Goal: Task Accomplishment & Management: Manage account settings

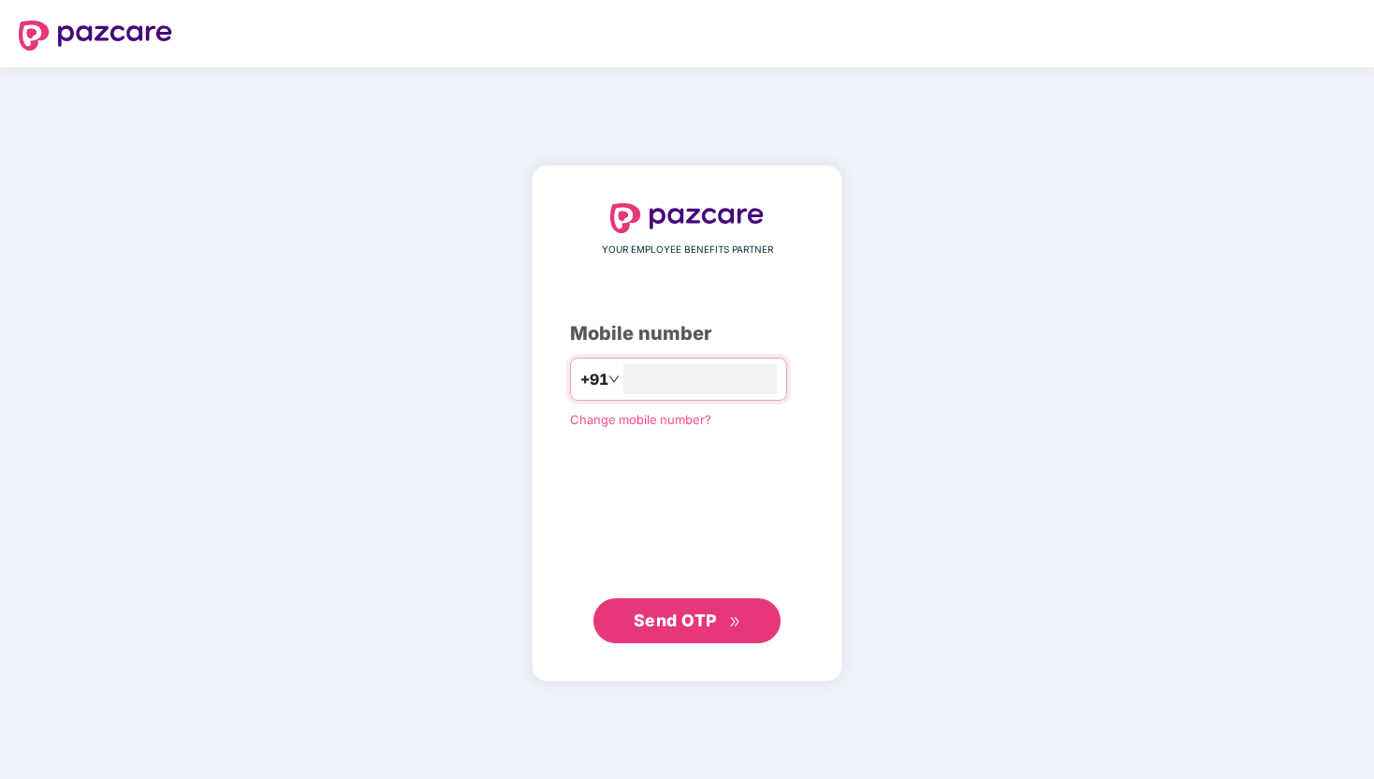
type input "**********"
click at [744, 627] on button "Send OTP" at bounding box center [686, 619] width 187 height 45
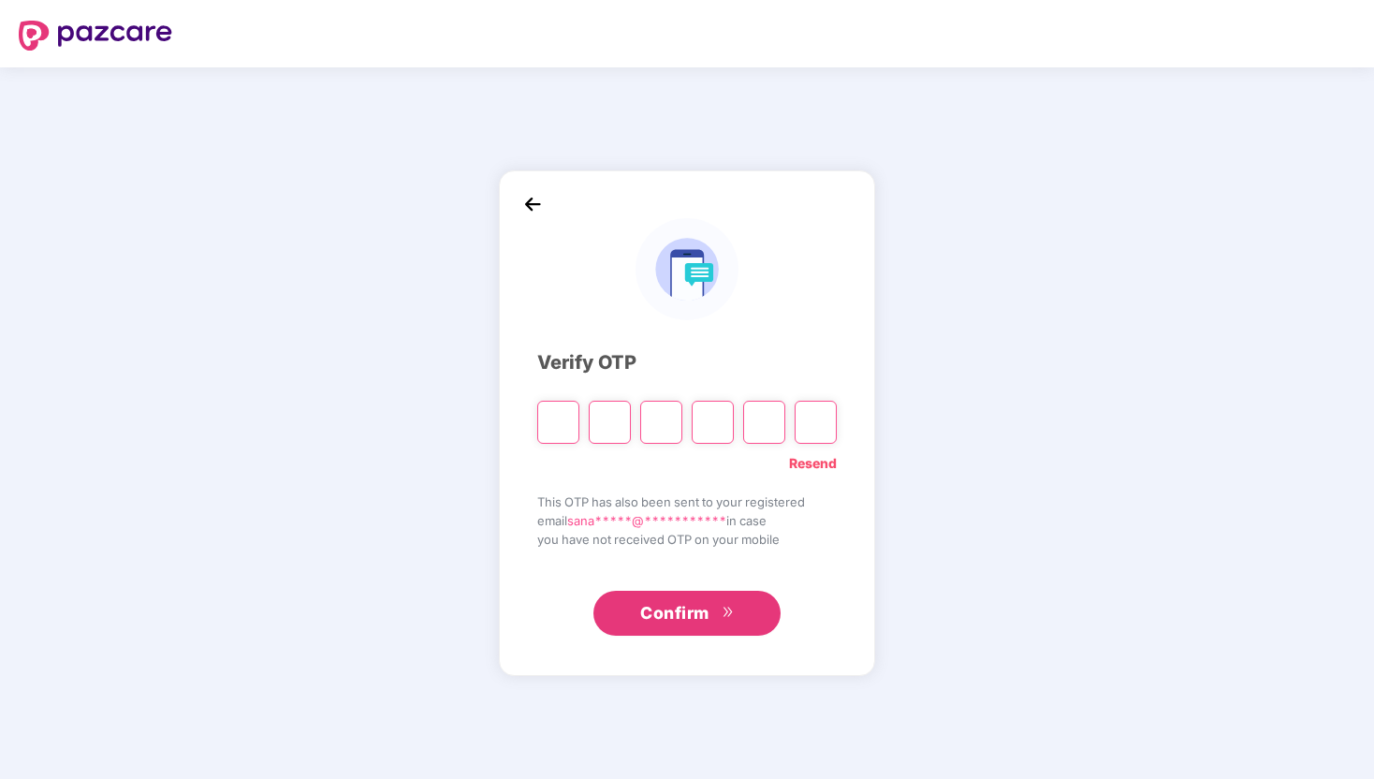
type input "*"
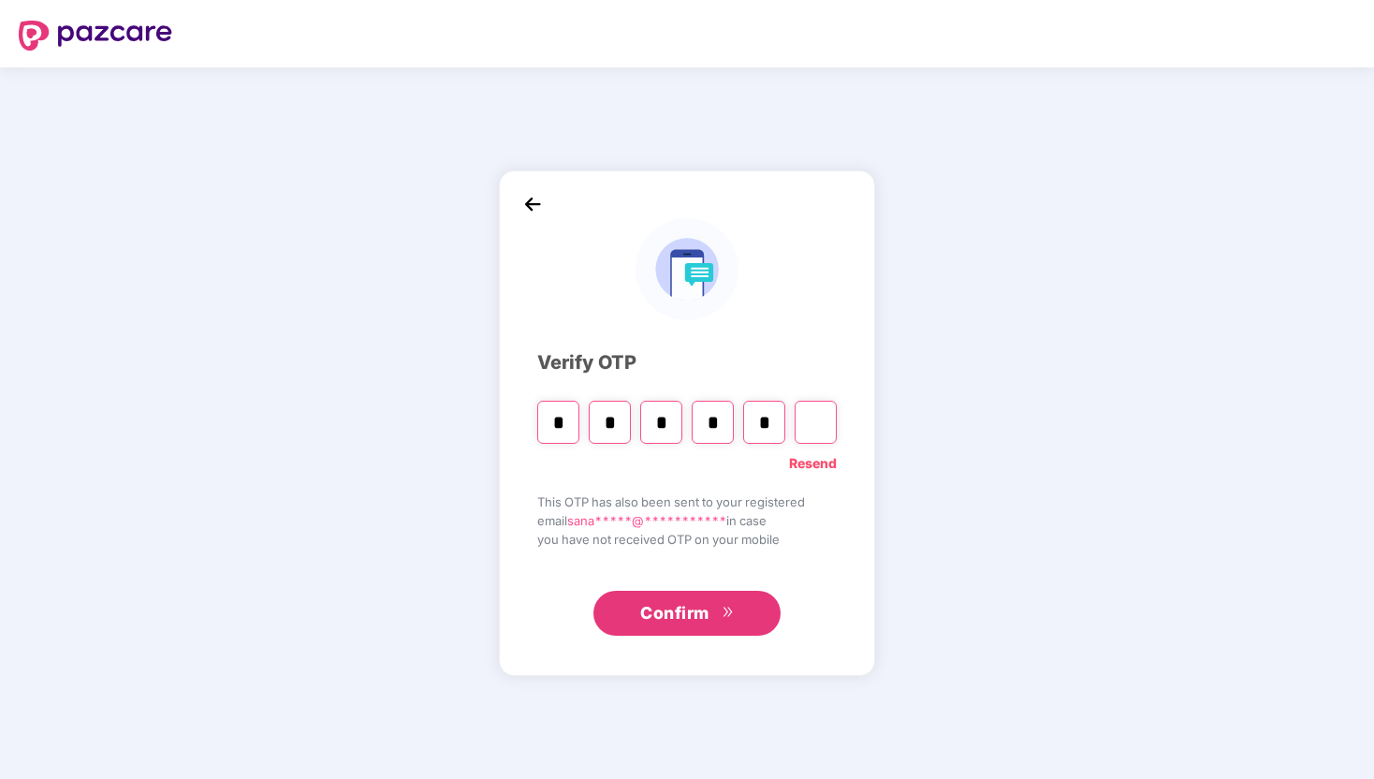
type input "*"
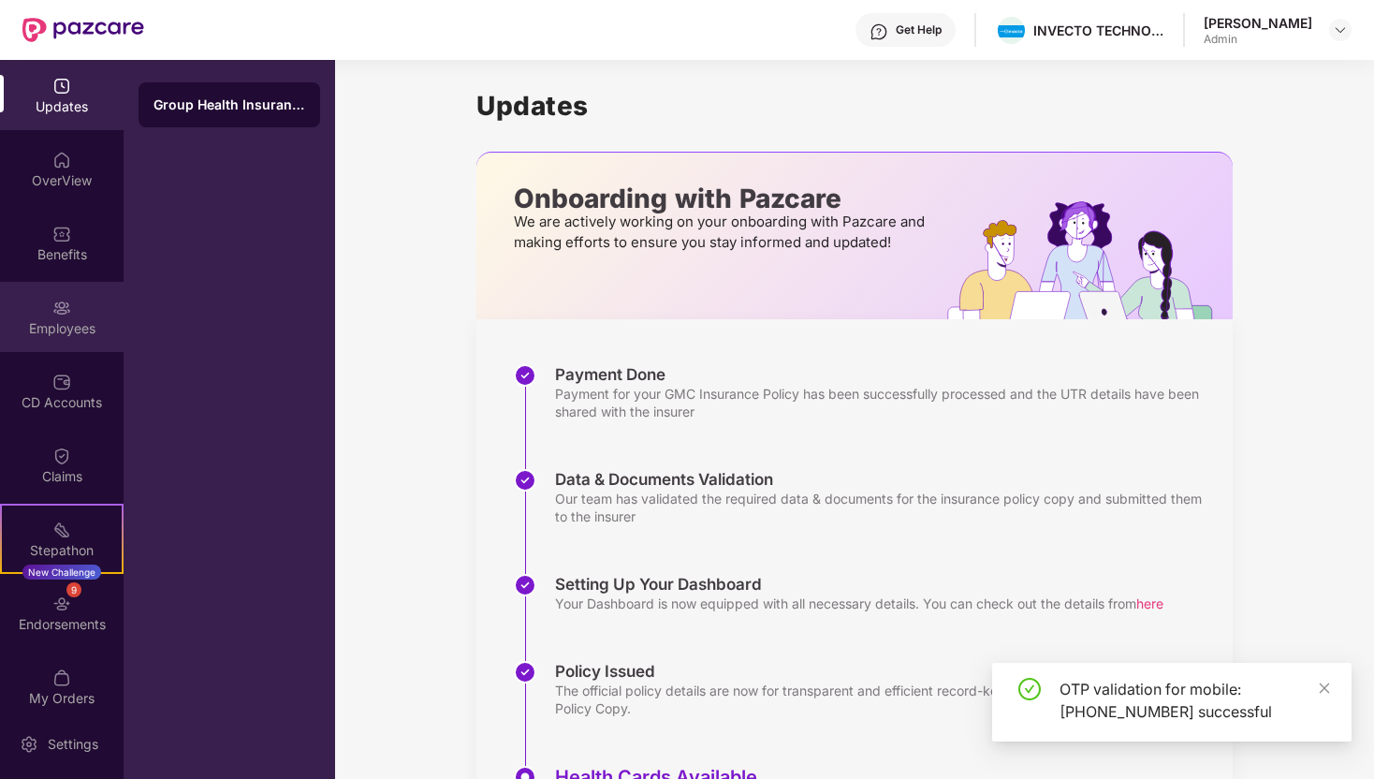
click at [83, 334] on div "Employees" at bounding box center [62, 328] width 124 height 19
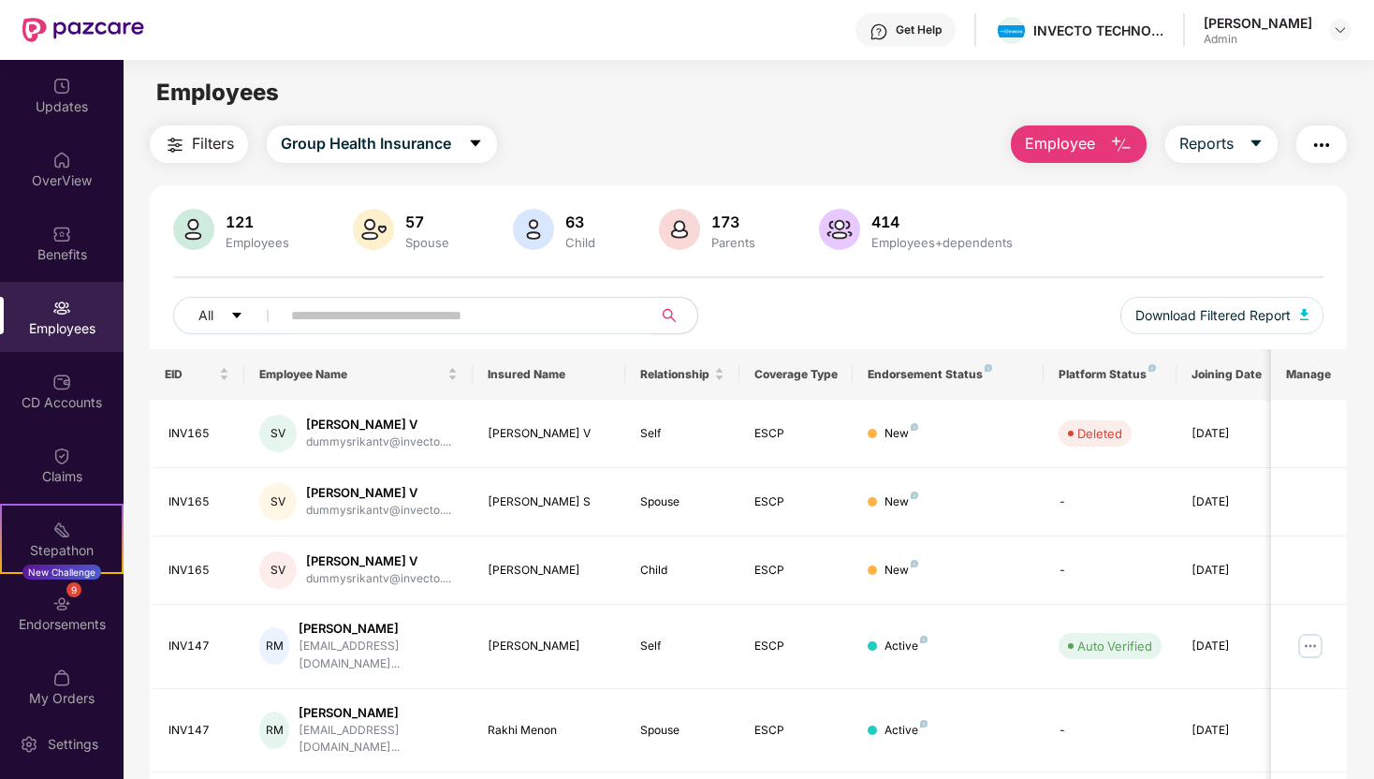
click at [431, 309] on input "text" at bounding box center [459, 315] width 336 height 28
click at [35, 405] on div "CD Accounts" at bounding box center [62, 402] width 124 height 19
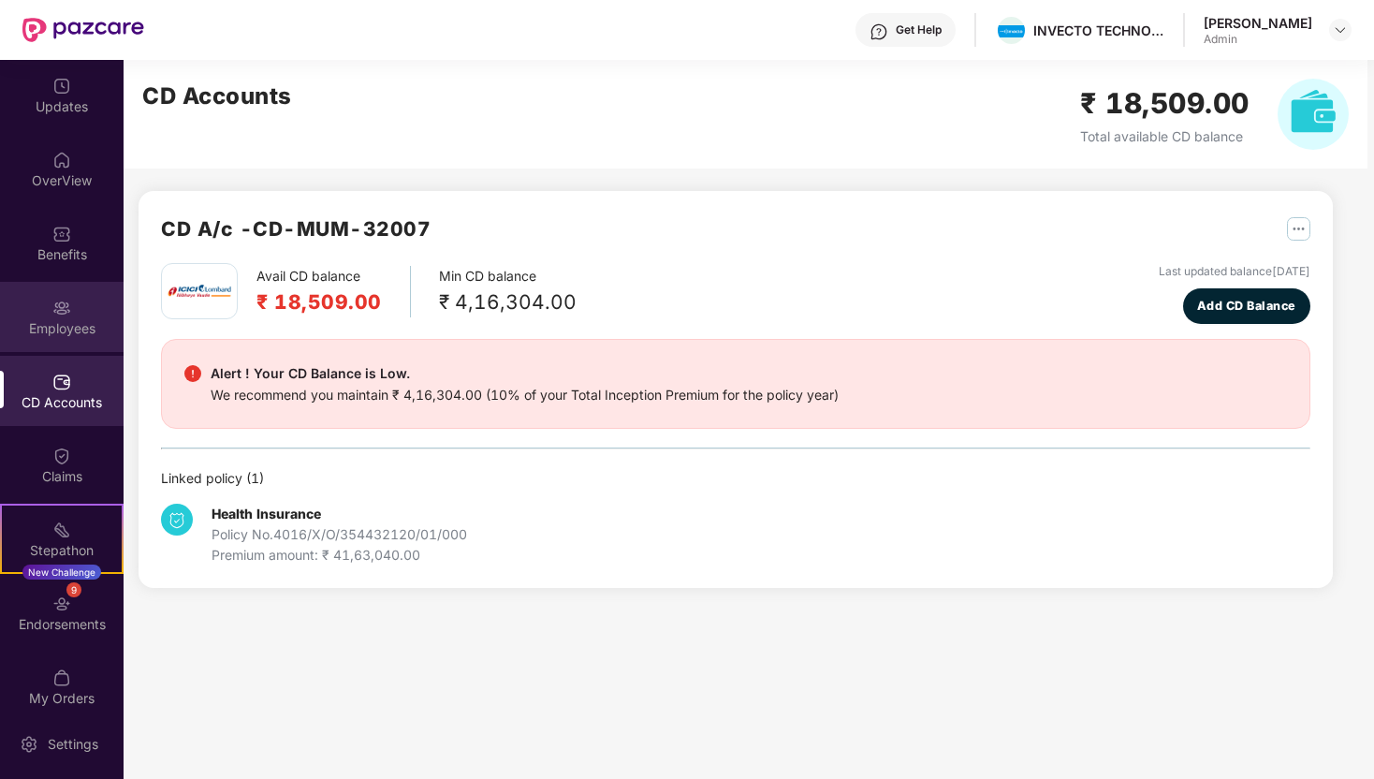
click at [66, 315] on img at bounding box center [61, 308] width 19 height 19
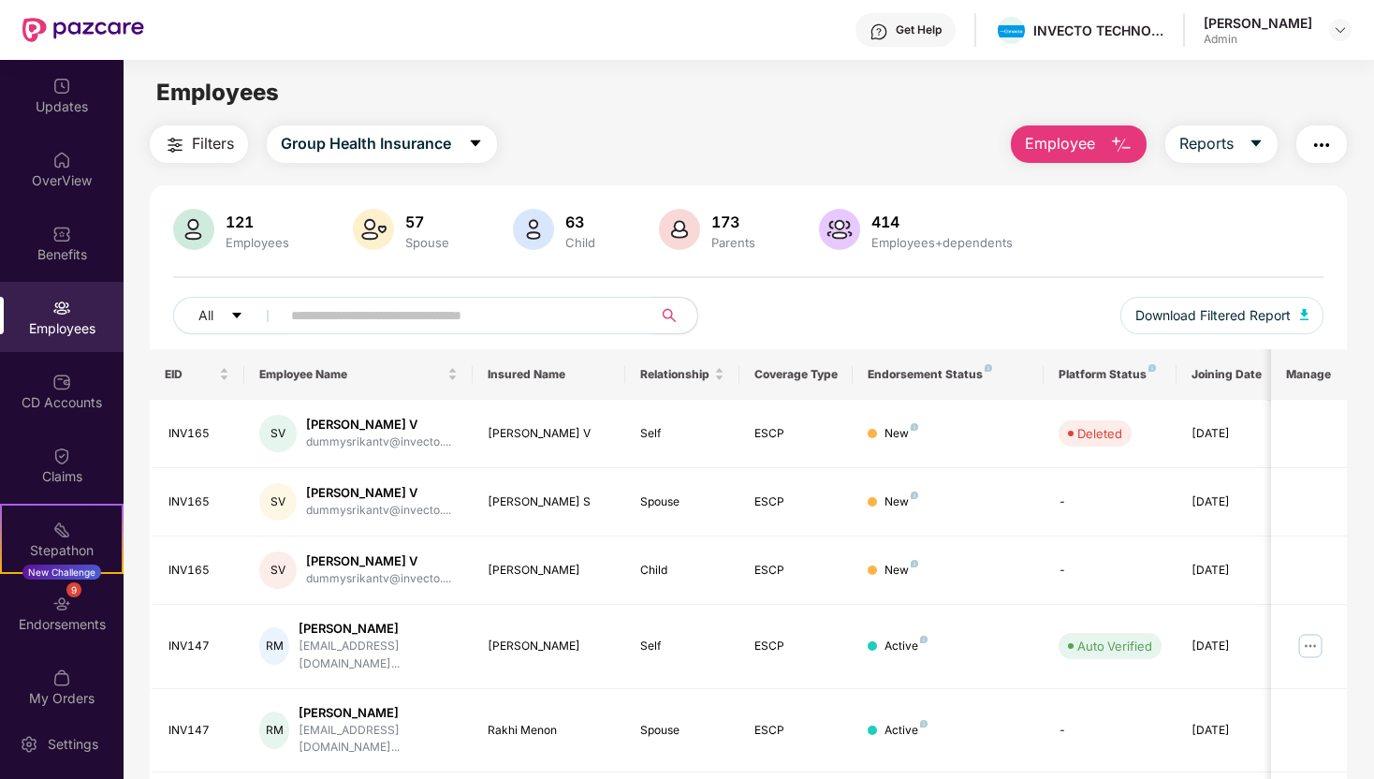
click at [331, 327] on input "text" at bounding box center [459, 315] width 336 height 28
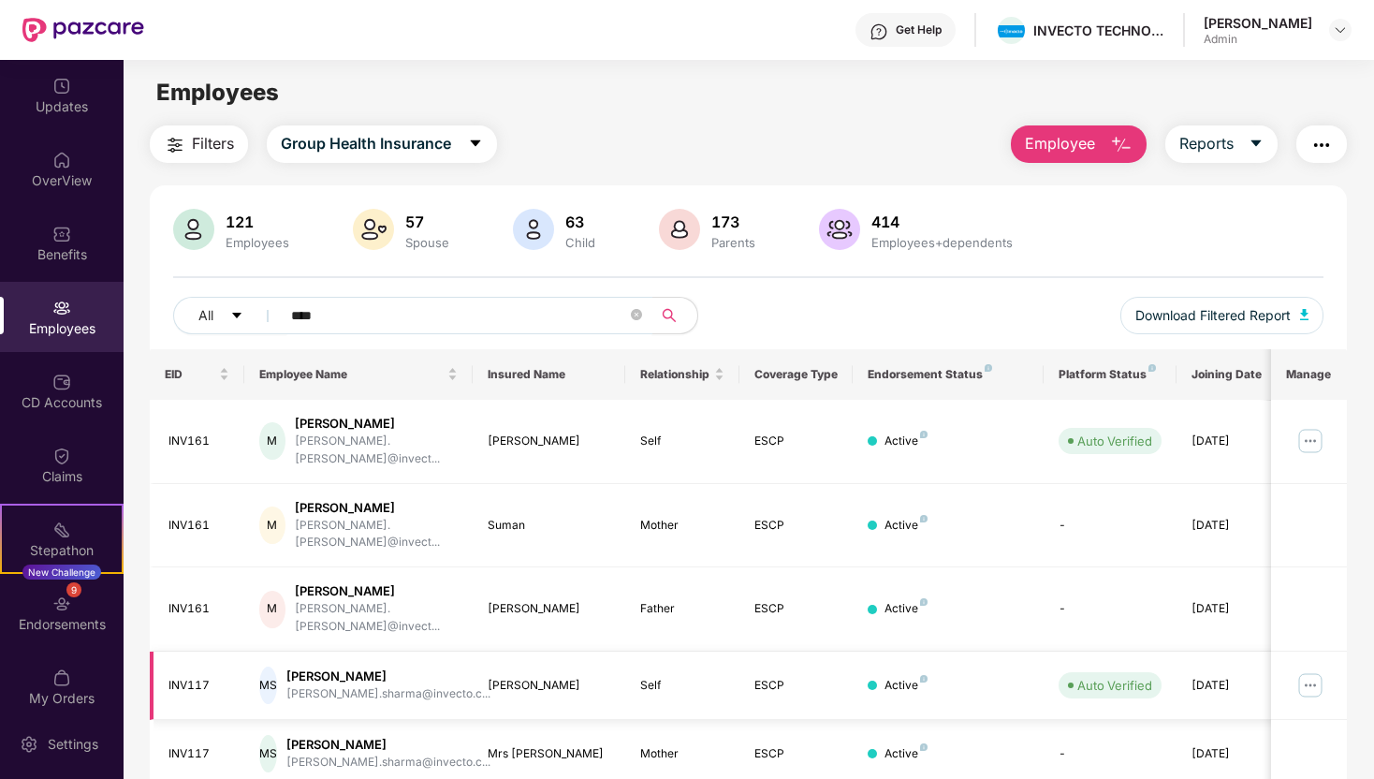
type input "****"
click at [1317, 670] on img at bounding box center [1311, 685] width 30 height 30
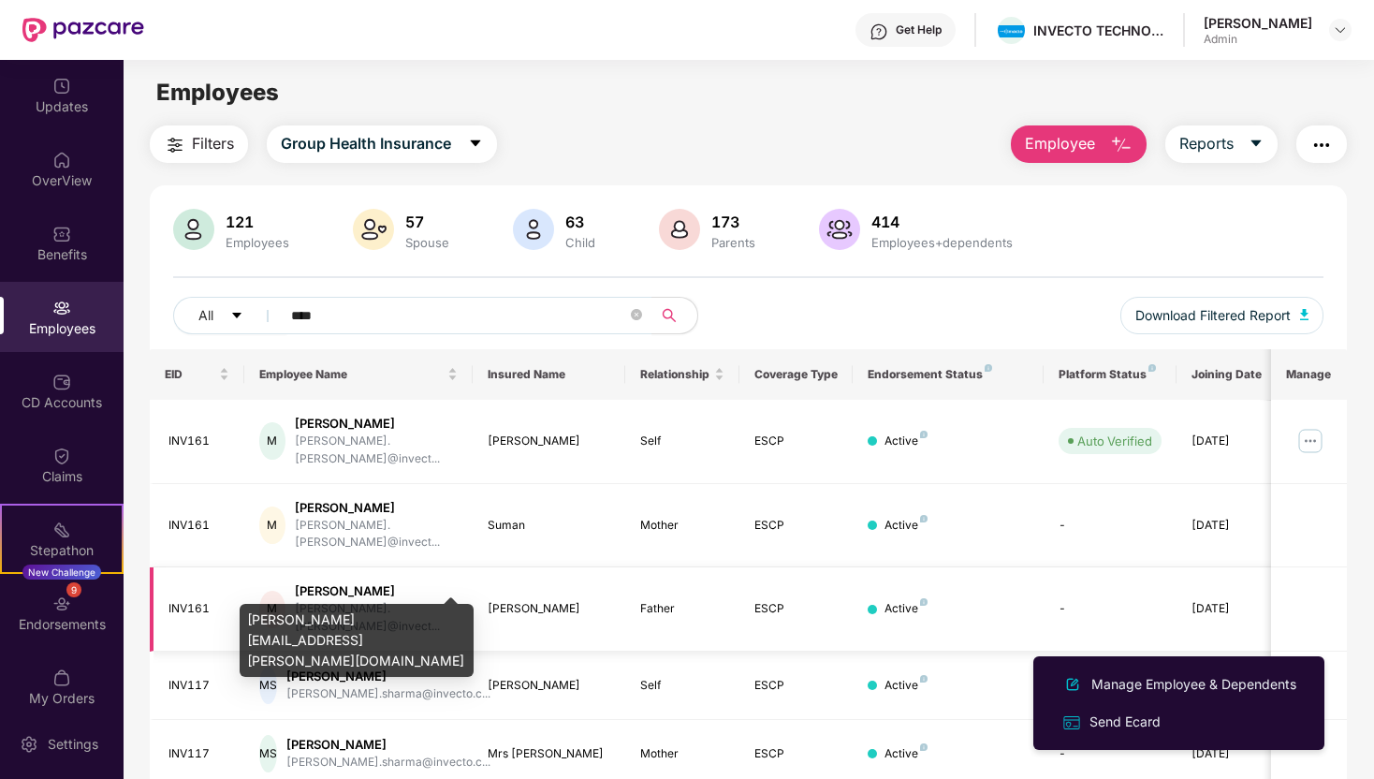
click at [354, 582] on div "[PERSON_NAME]" at bounding box center [377, 591] width 164 height 18
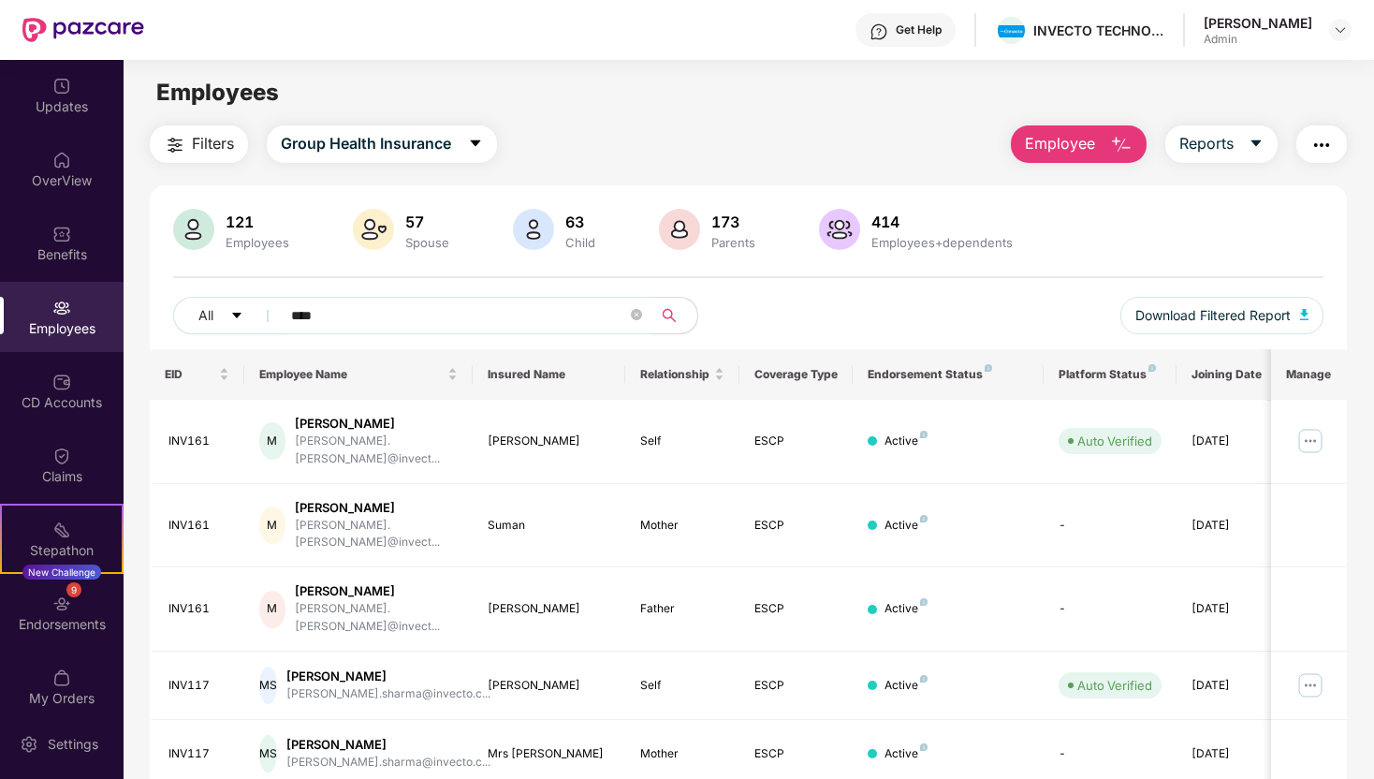
click at [1060, 154] on span "Employee" at bounding box center [1060, 143] width 70 height 23
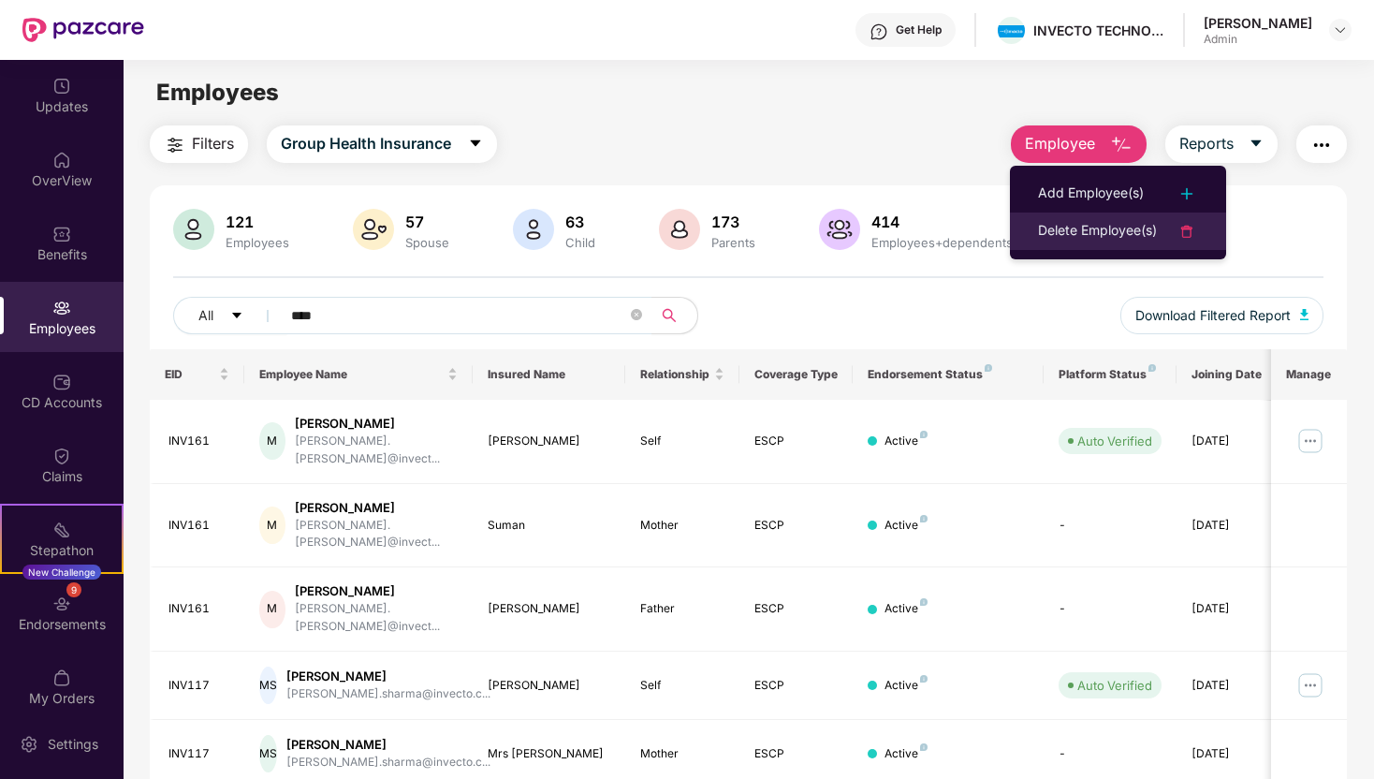
click at [1065, 238] on div "Delete Employee(s)" at bounding box center [1097, 231] width 119 height 22
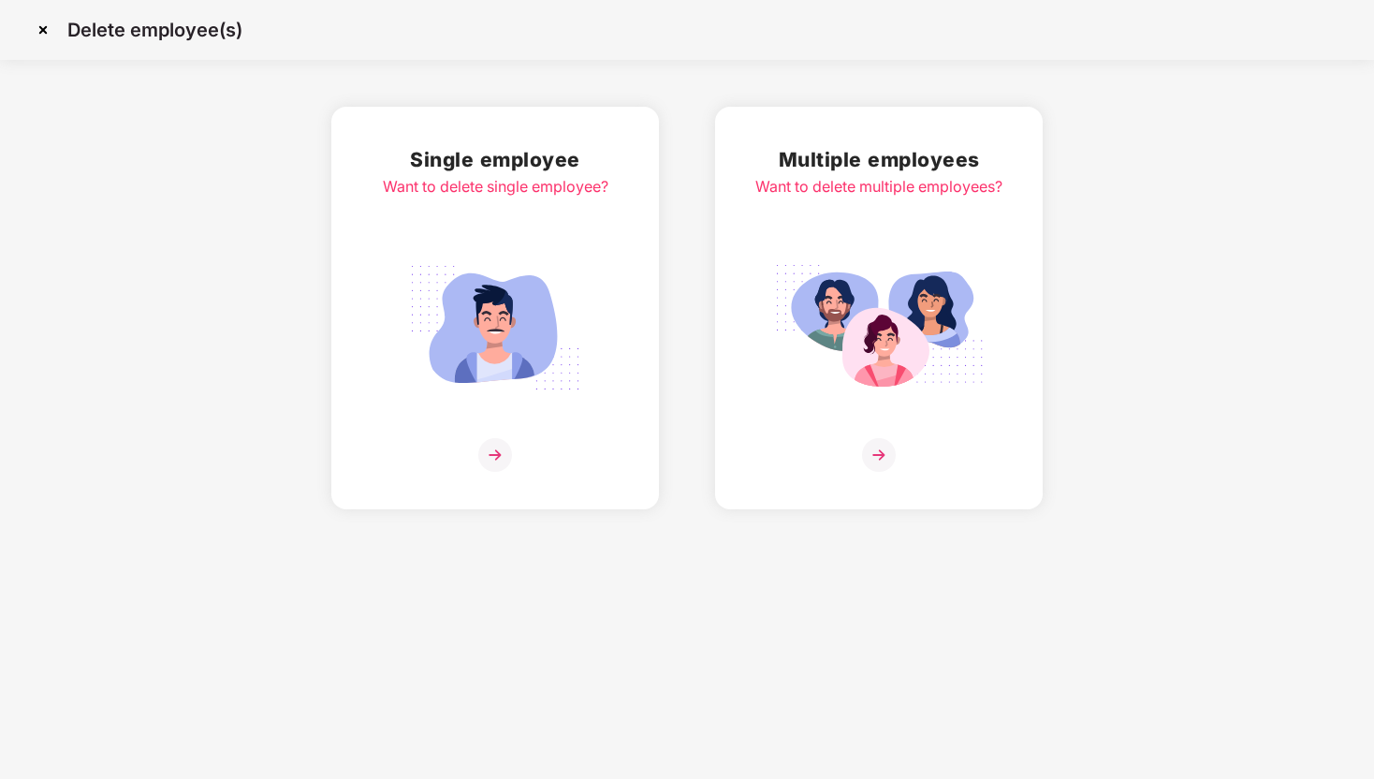
click at [535, 257] on img at bounding box center [495, 328] width 210 height 146
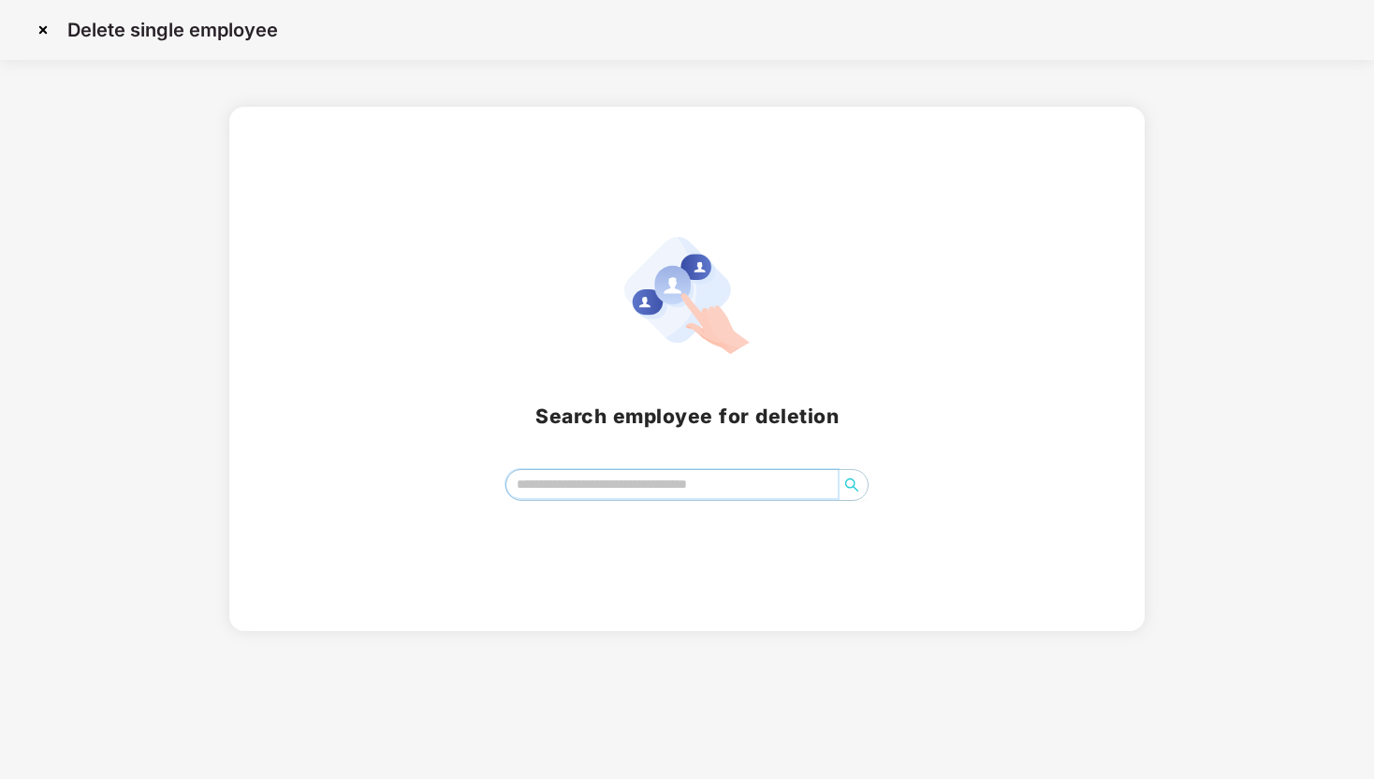
click at [566, 494] on input "search" at bounding box center [671, 484] width 331 height 28
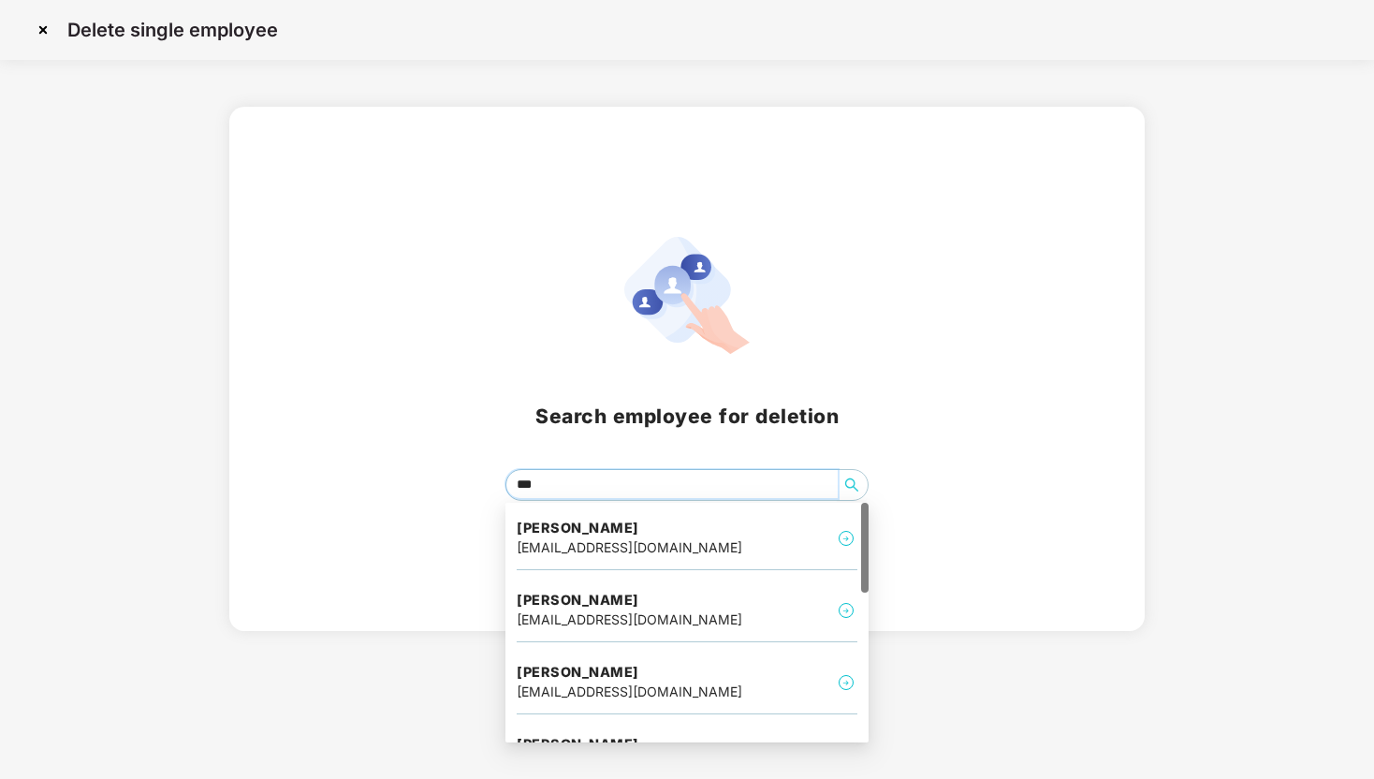
type input "****"
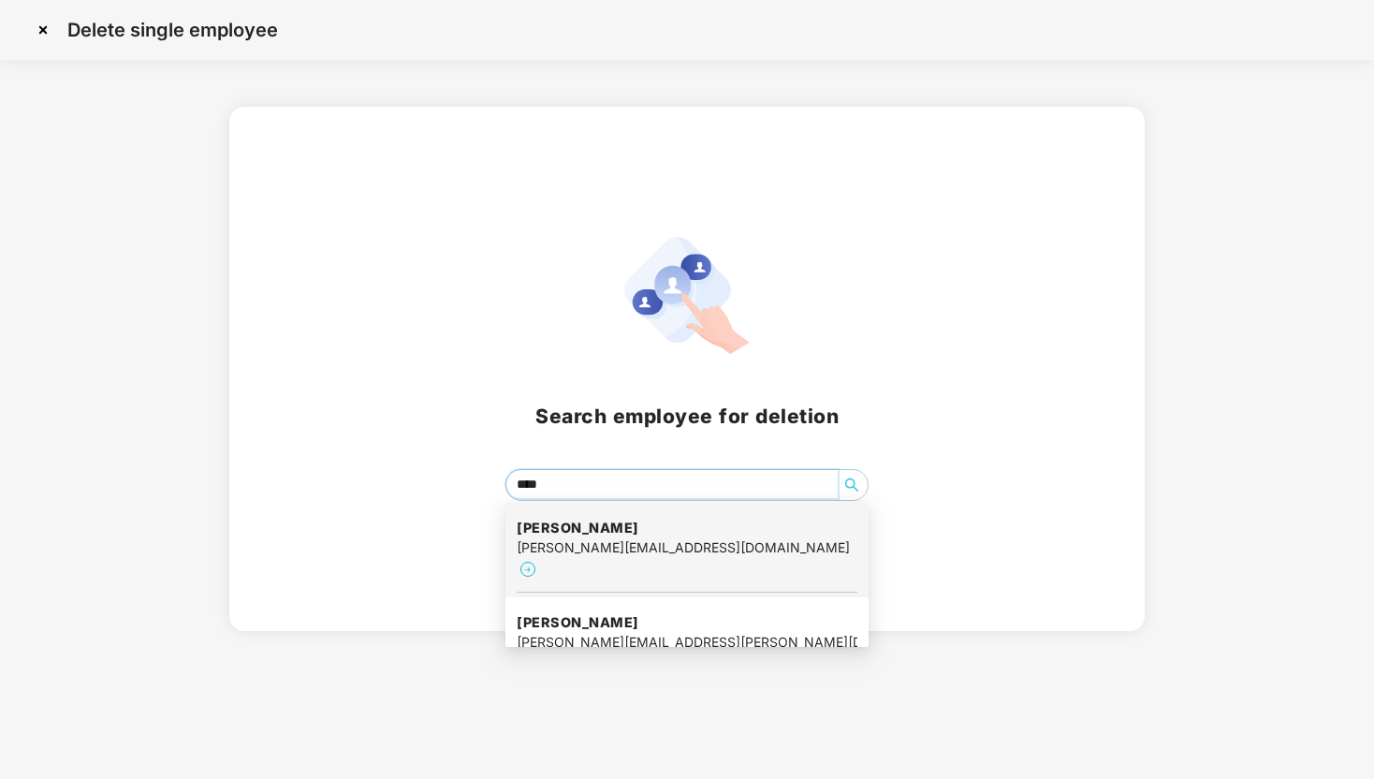
click at [594, 548] on div "[PERSON_NAME][EMAIL_ADDRESS][DOMAIN_NAME]" at bounding box center [683, 547] width 333 height 21
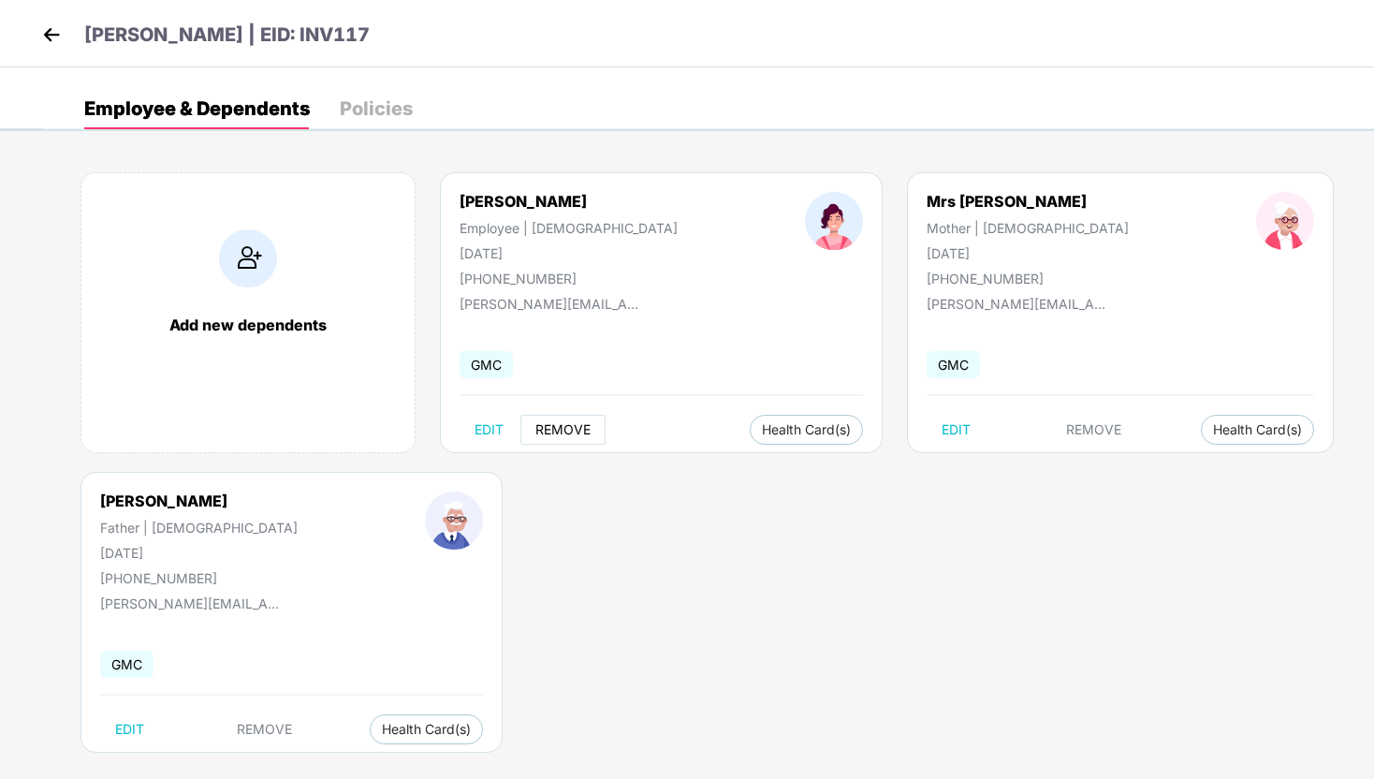
click at [574, 433] on span "REMOVE" at bounding box center [562, 429] width 55 height 15
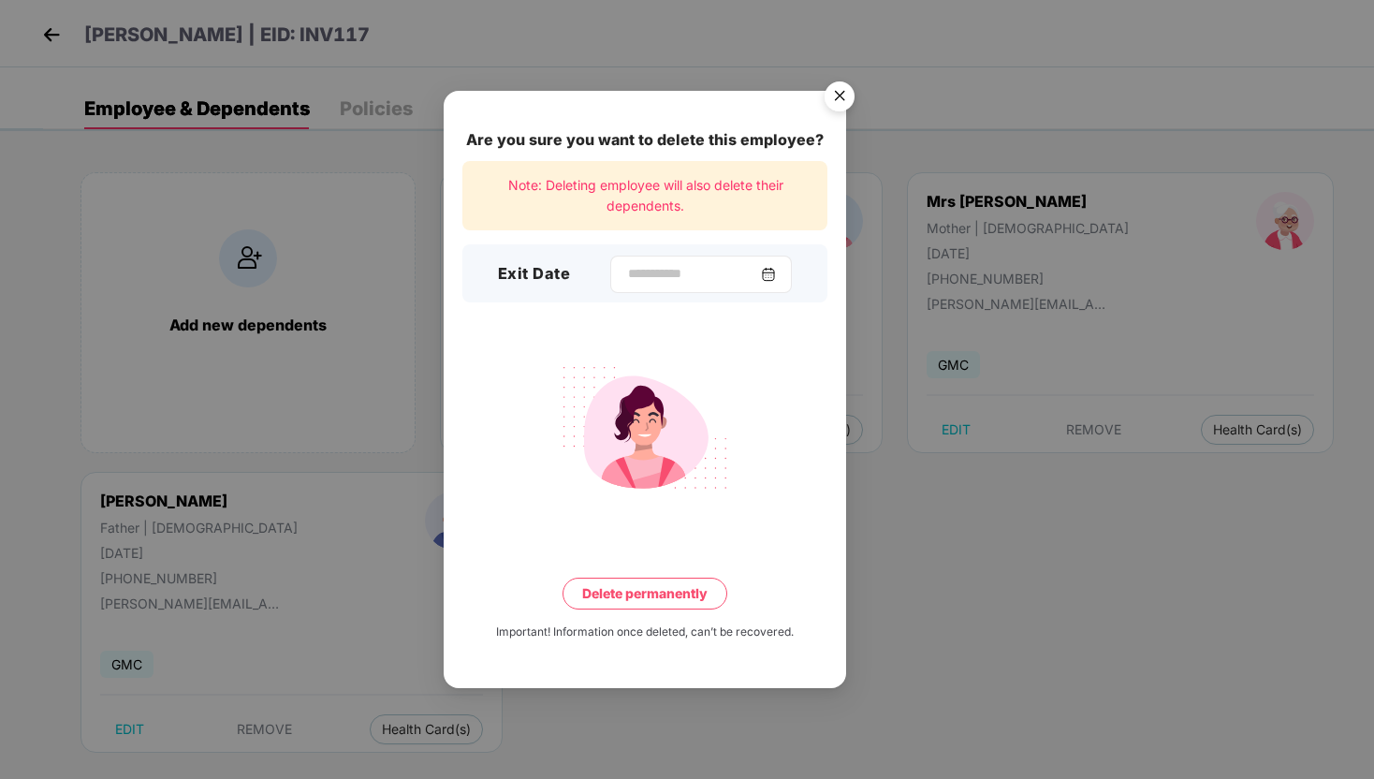
click at [685, 263] on div at bounding box center [701, 274] width 182 height 37
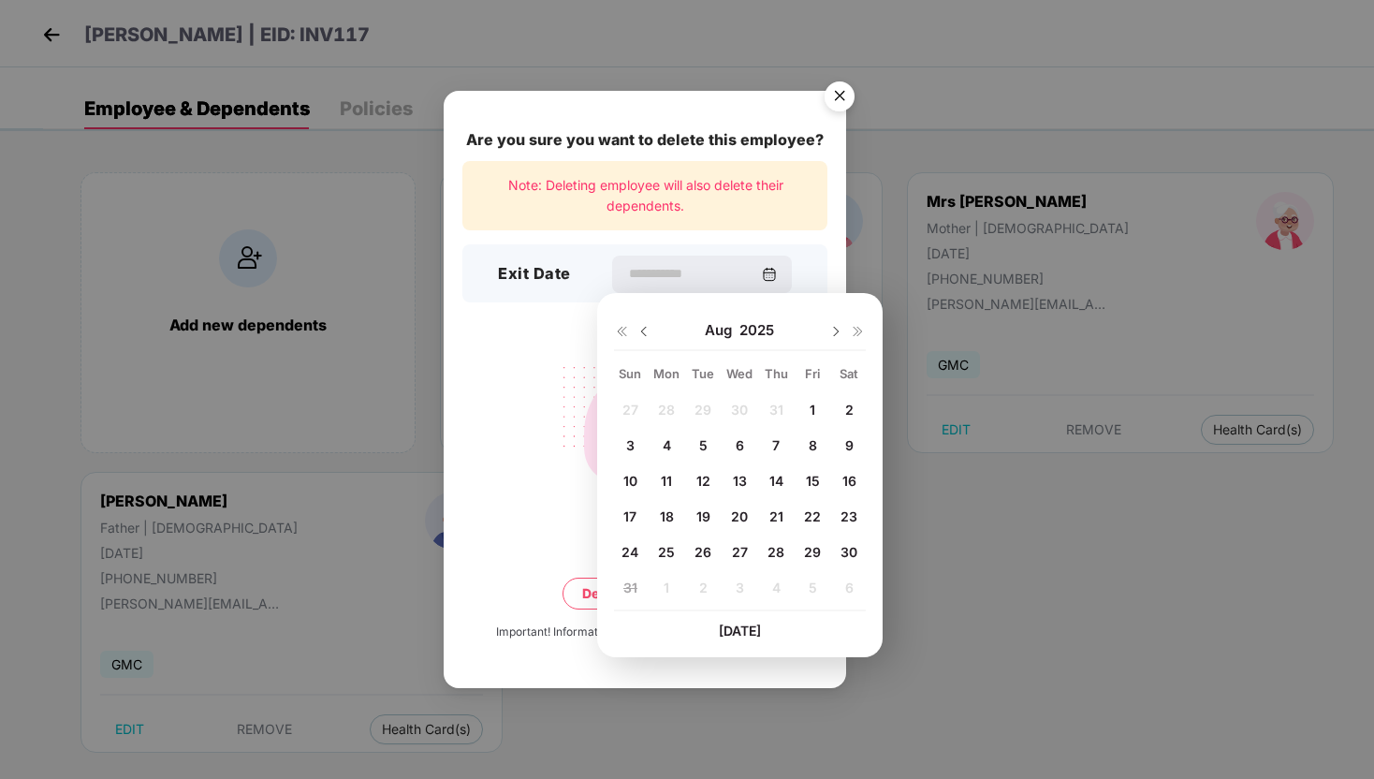
click at [551, 332] on div "Are you sure you want to delete this employee? Note: Deleting employee will als…" at bounding box center [645, 389] width 403 height 597
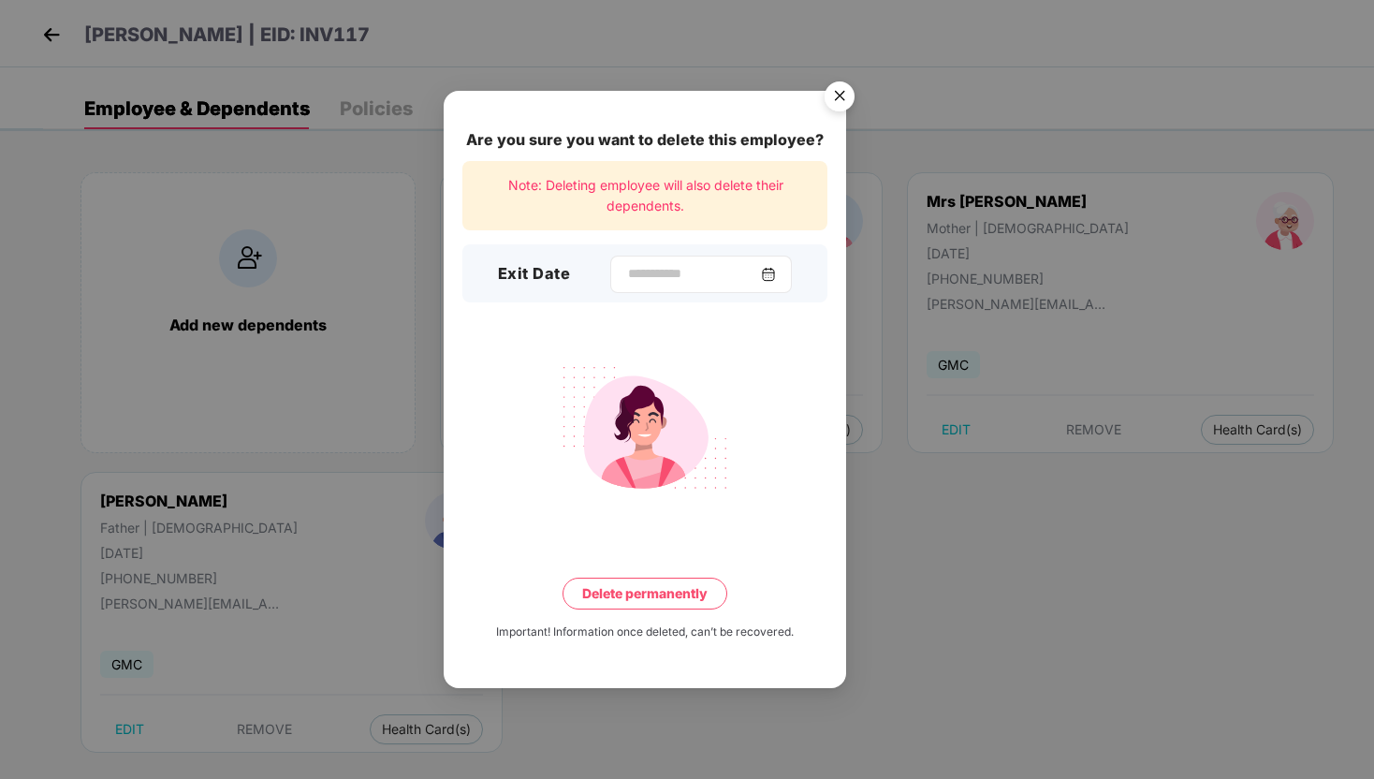
click at [705, 289] on div at bounding box center [701, 274] width 182 height 37
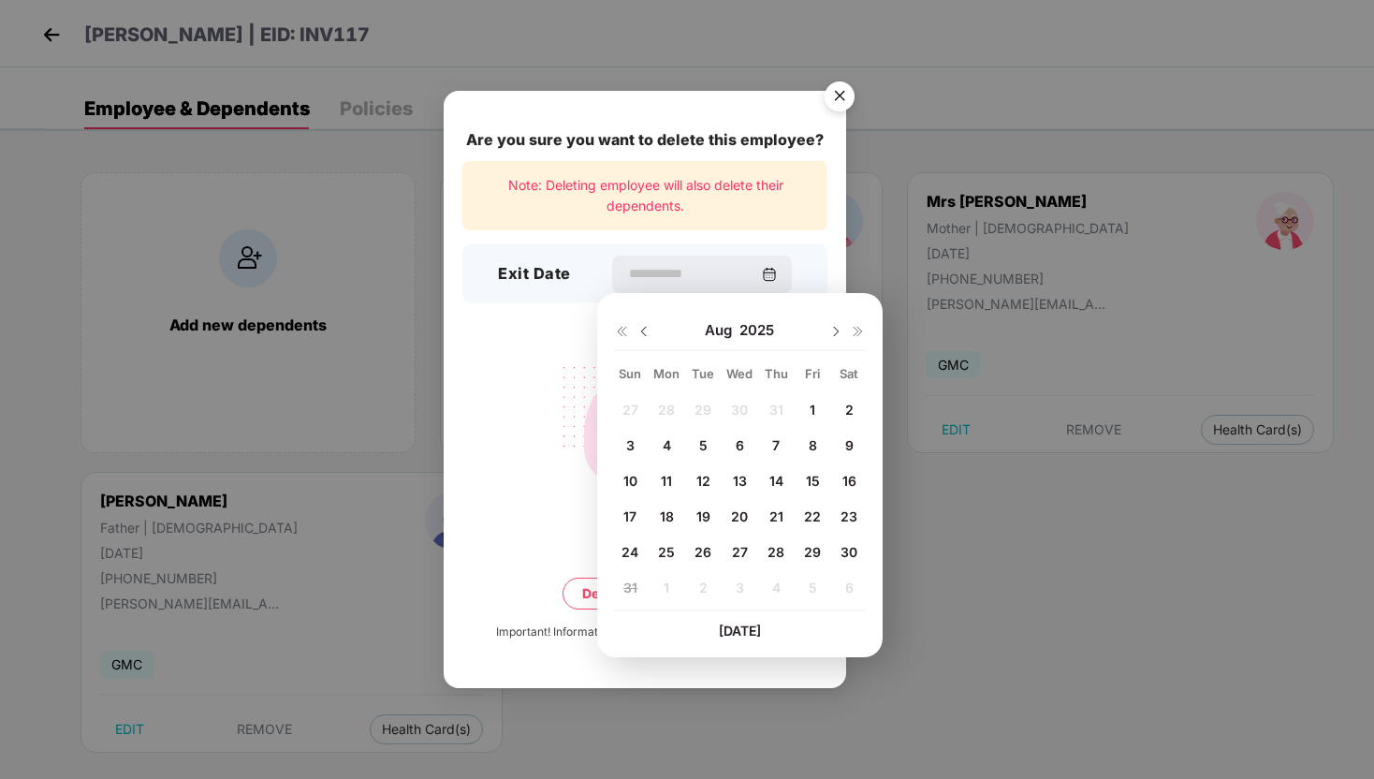
click at [809, 515] on span "22" at bounding box center [812, 516] width 17 height 16
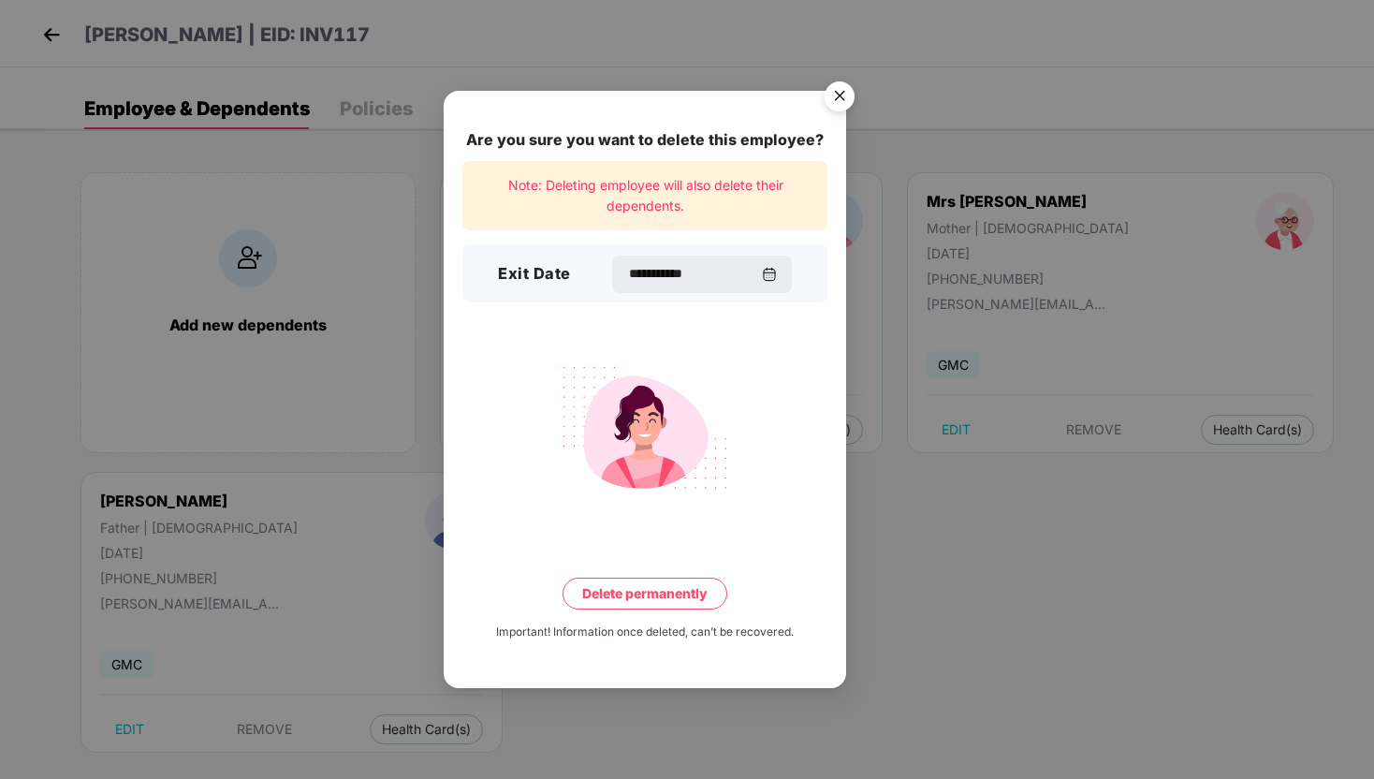
type input "**********"
click at [666, 589] on button "Delete permanently" at bounding box center [645, 594] width 165 height 32
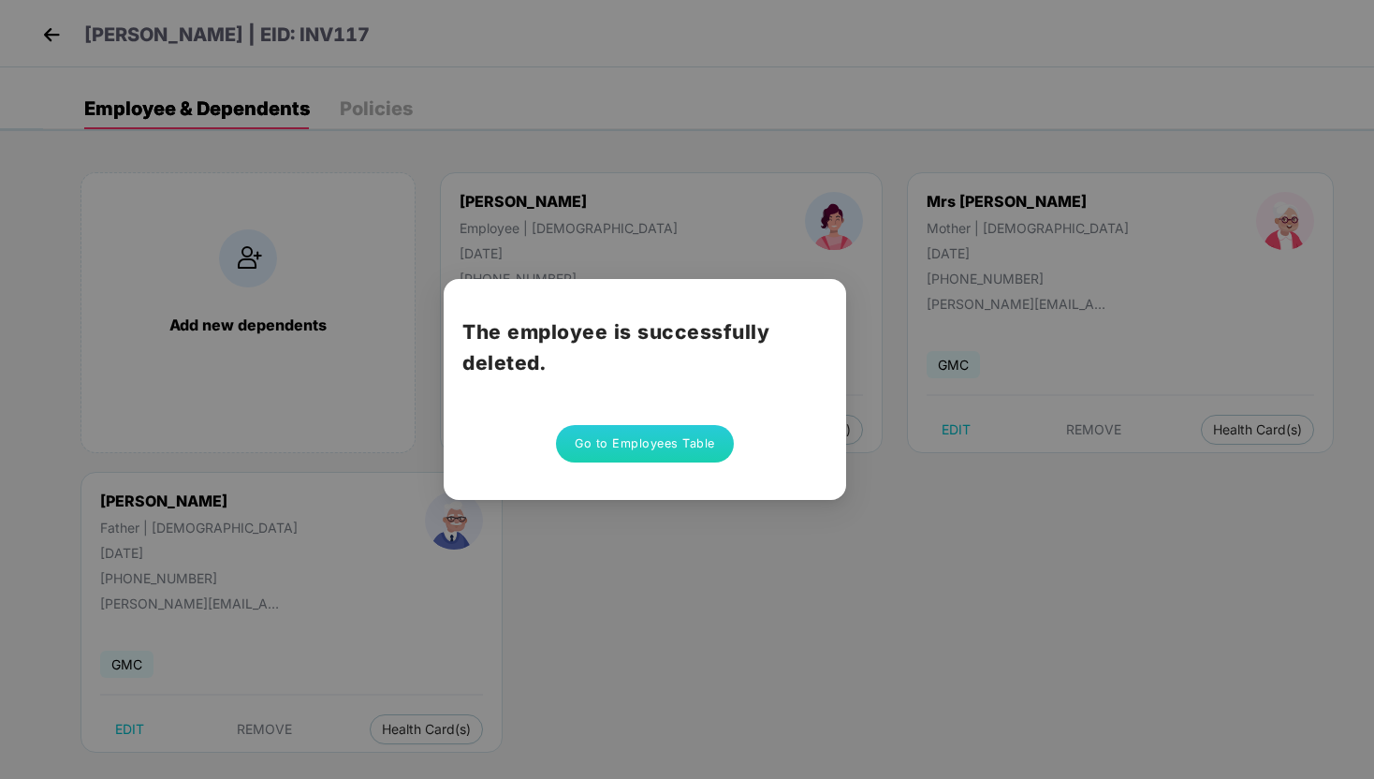
click at [687, 451] on button "Go to Employees Table" at bounding box center [645, 443] width 178 height 37
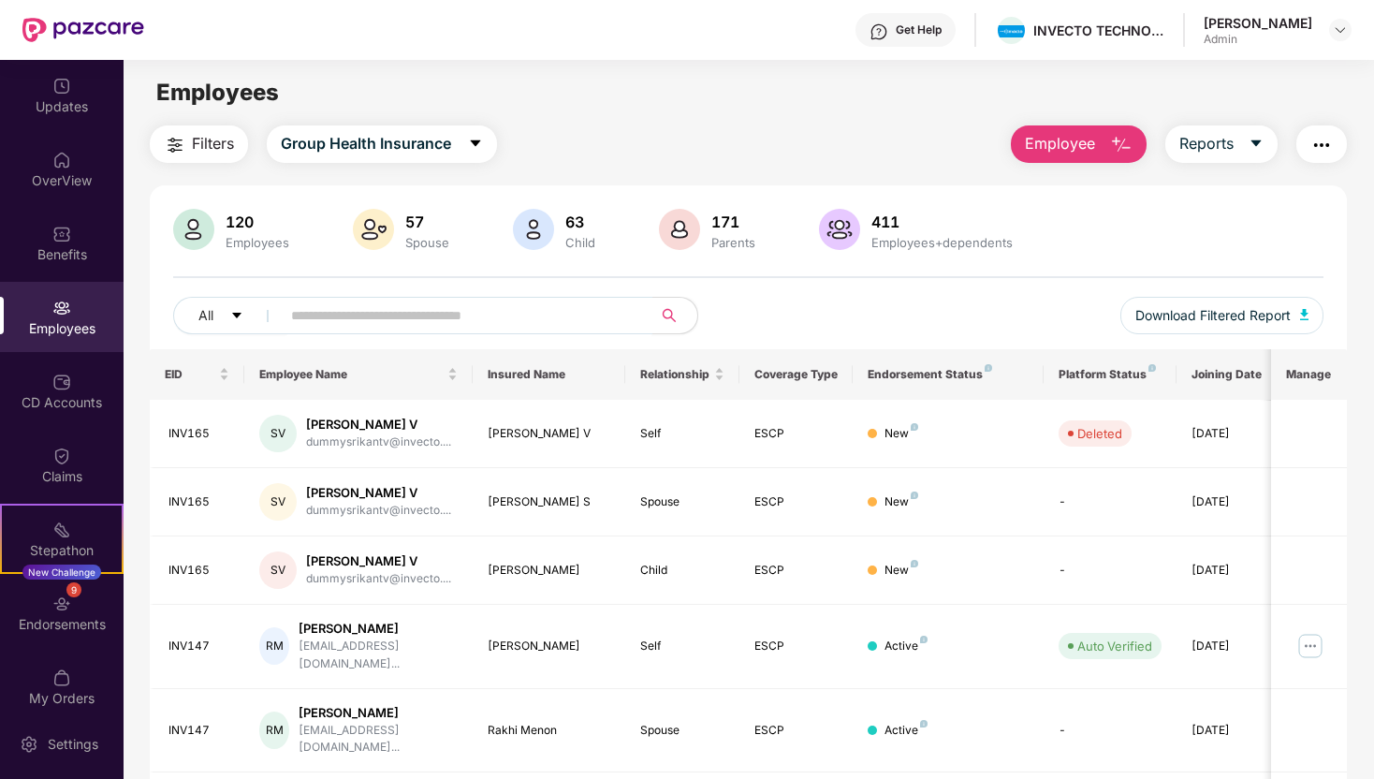
click at [418, 309] on input "text" at bounding box center [459, 315] width 336 height 28
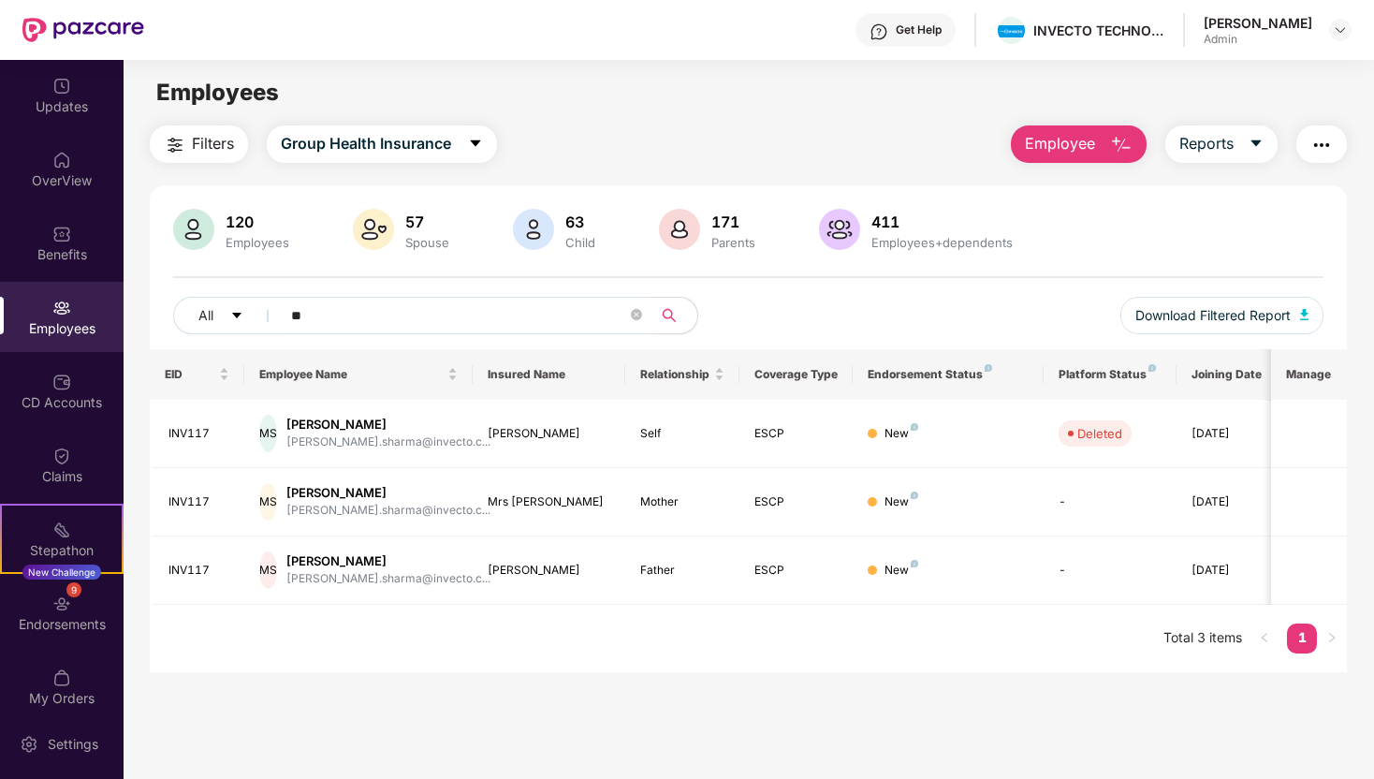
type input "*"
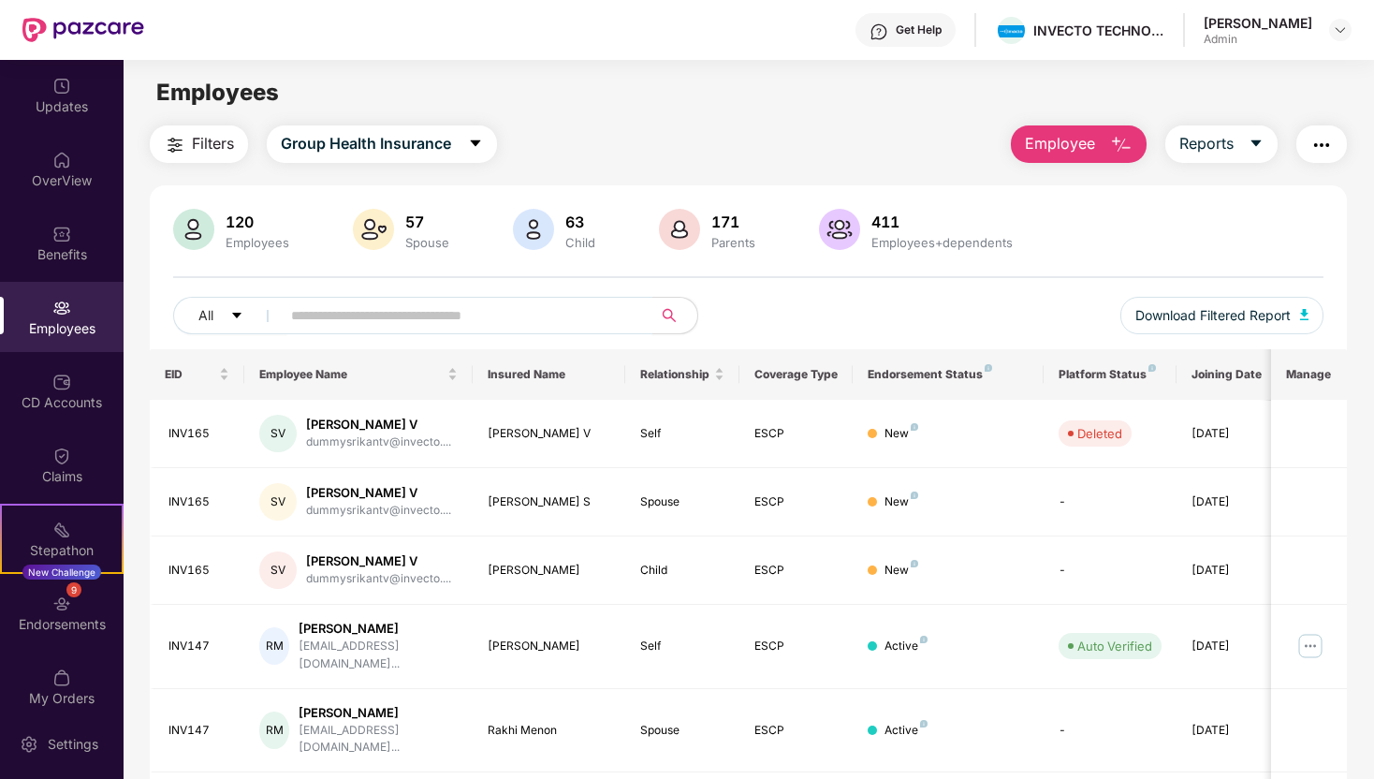
click at [243, 232] on div "120 Employees" at bounding box center [257, 230] width 79 height 39
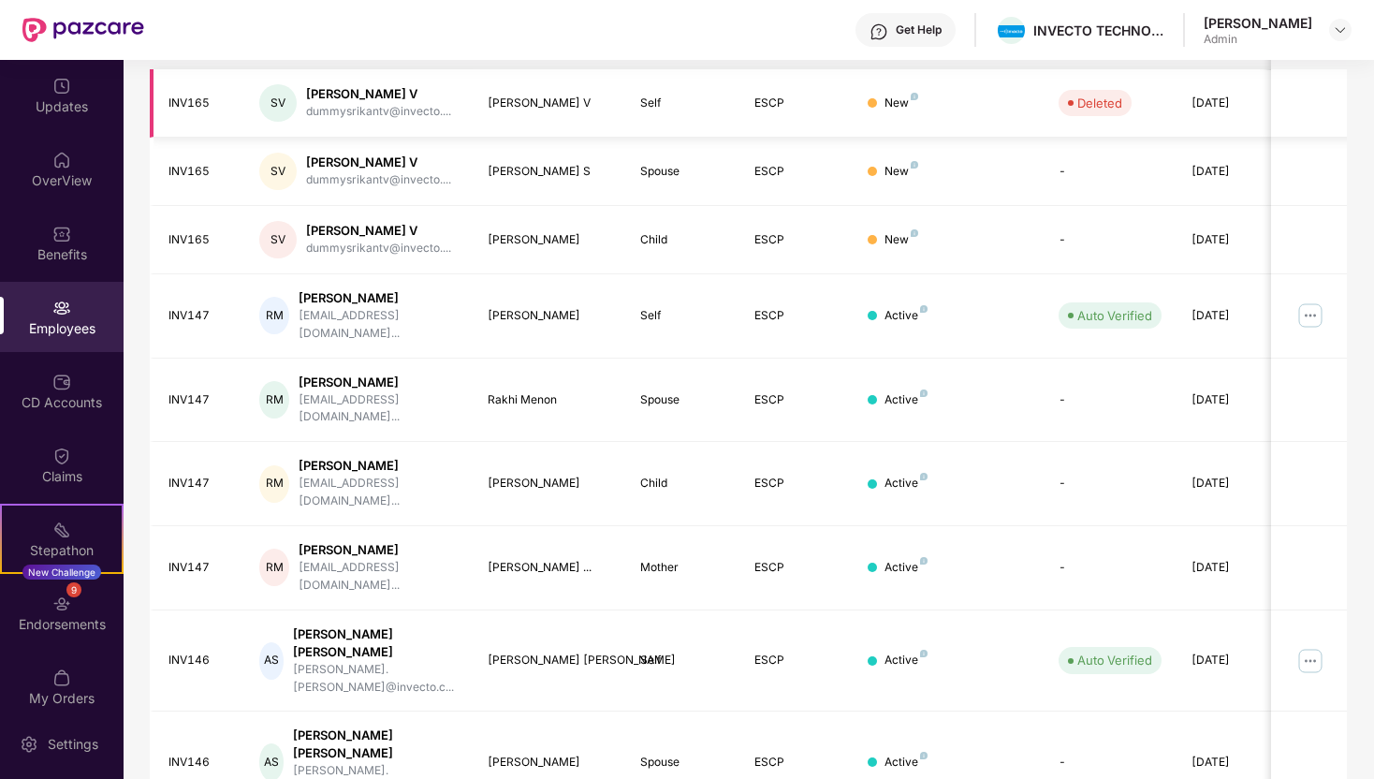
scroll to position [372, 0]
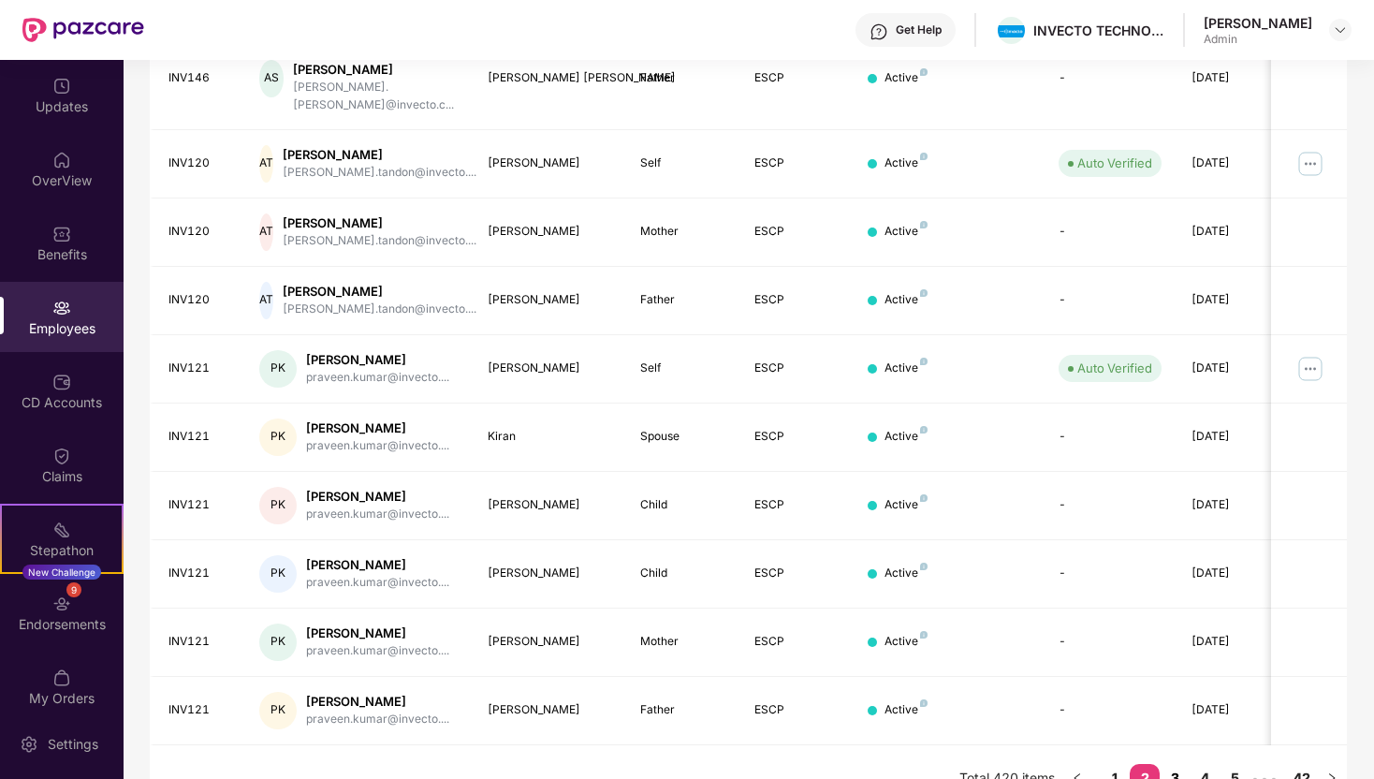
click at [1174, 764] on link "3" at bounding box center [1175, 778] width 30 height 28
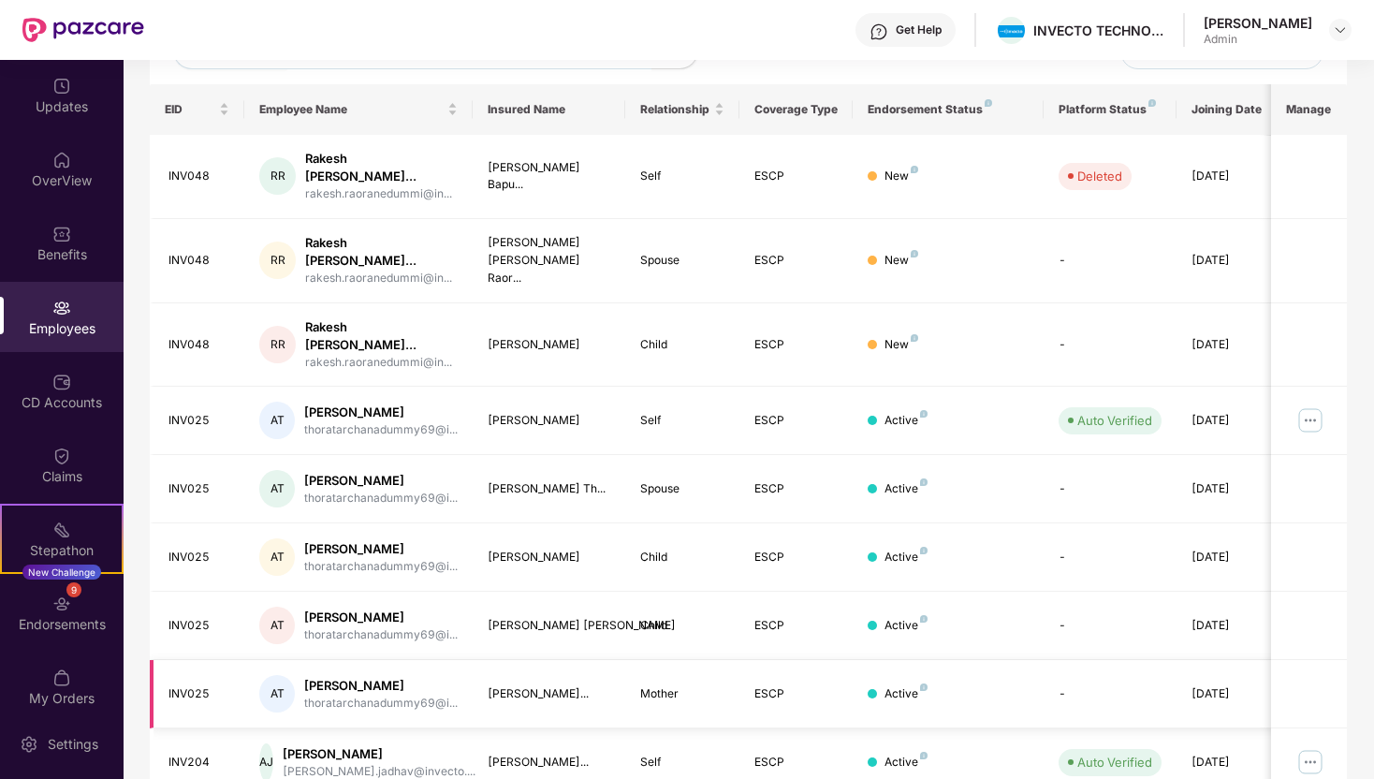
scroll to position [418, 0]
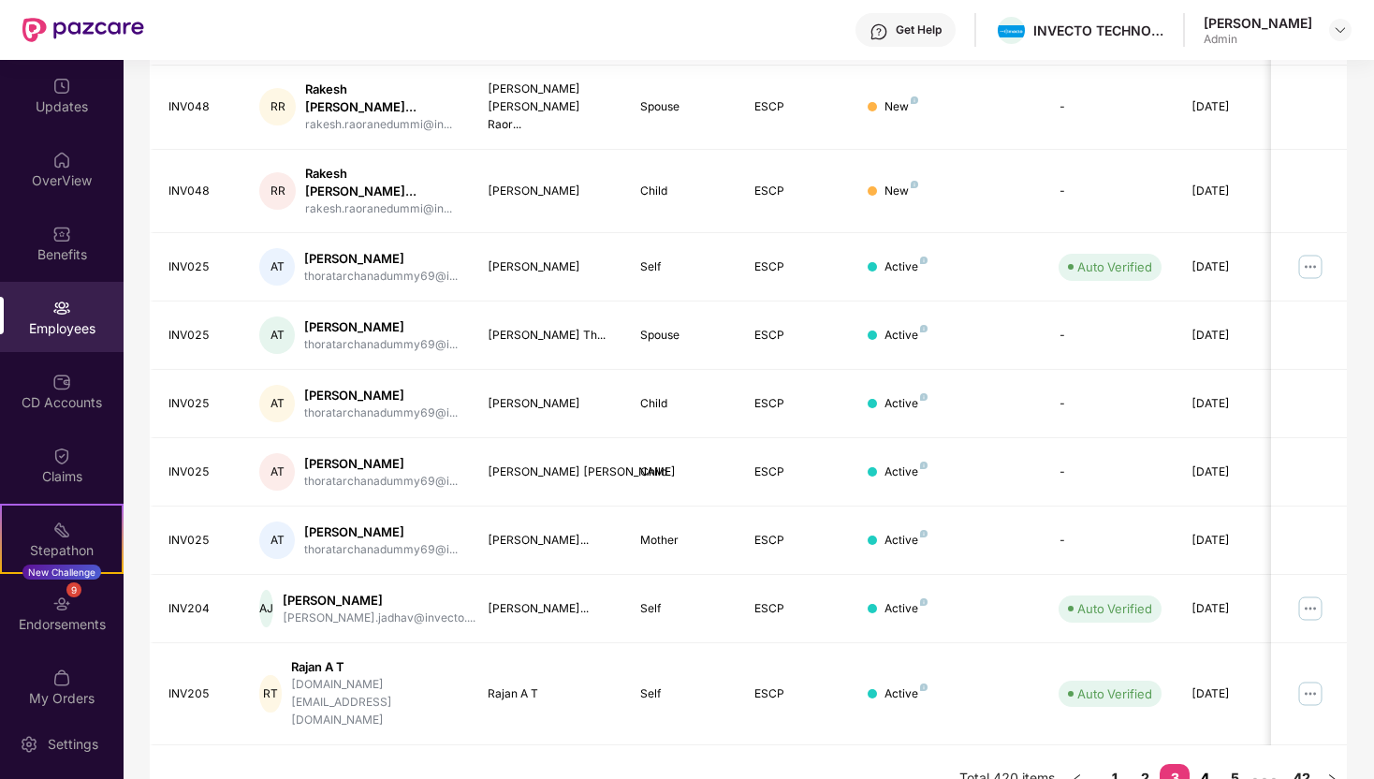
click at [1207, 764] on link "4" at bounding box center [1205, 778] width 30 height 28
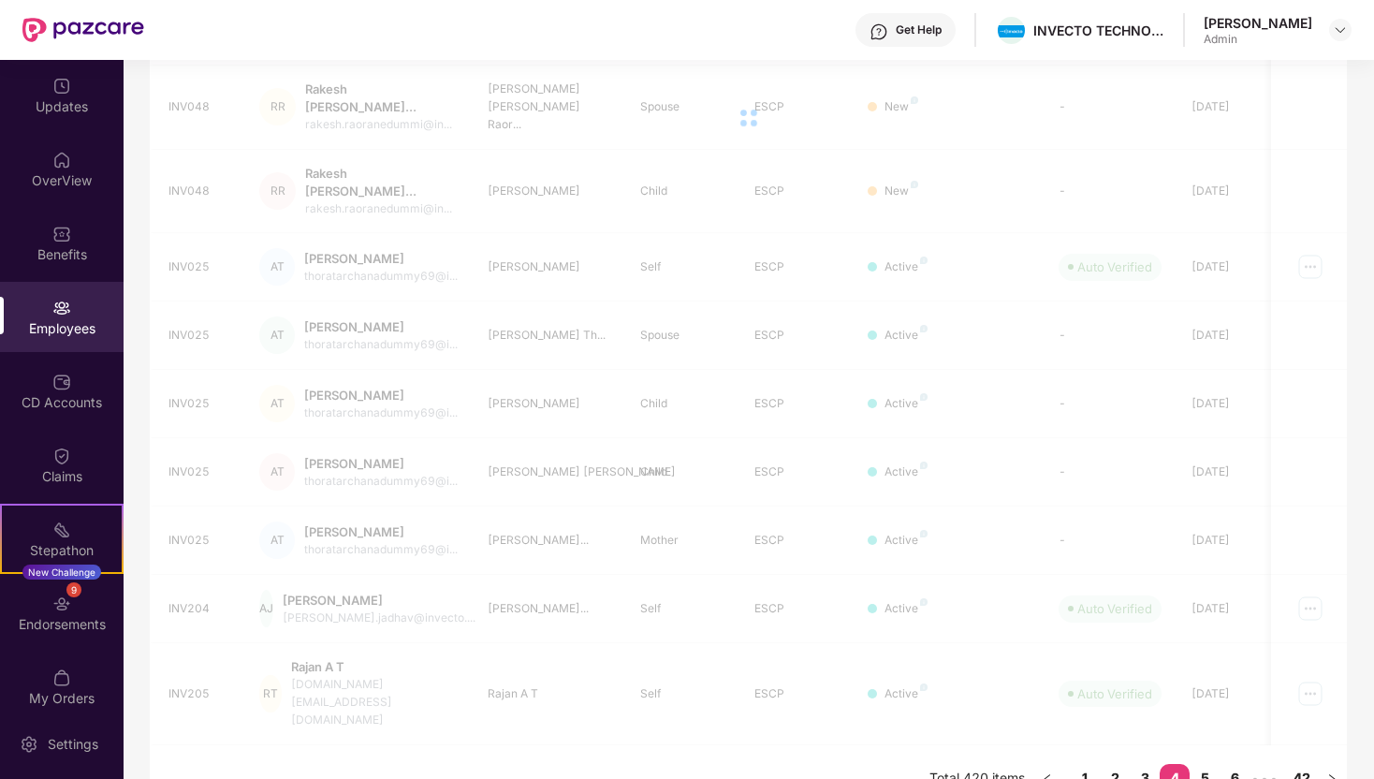
scroll to position [372, 0]
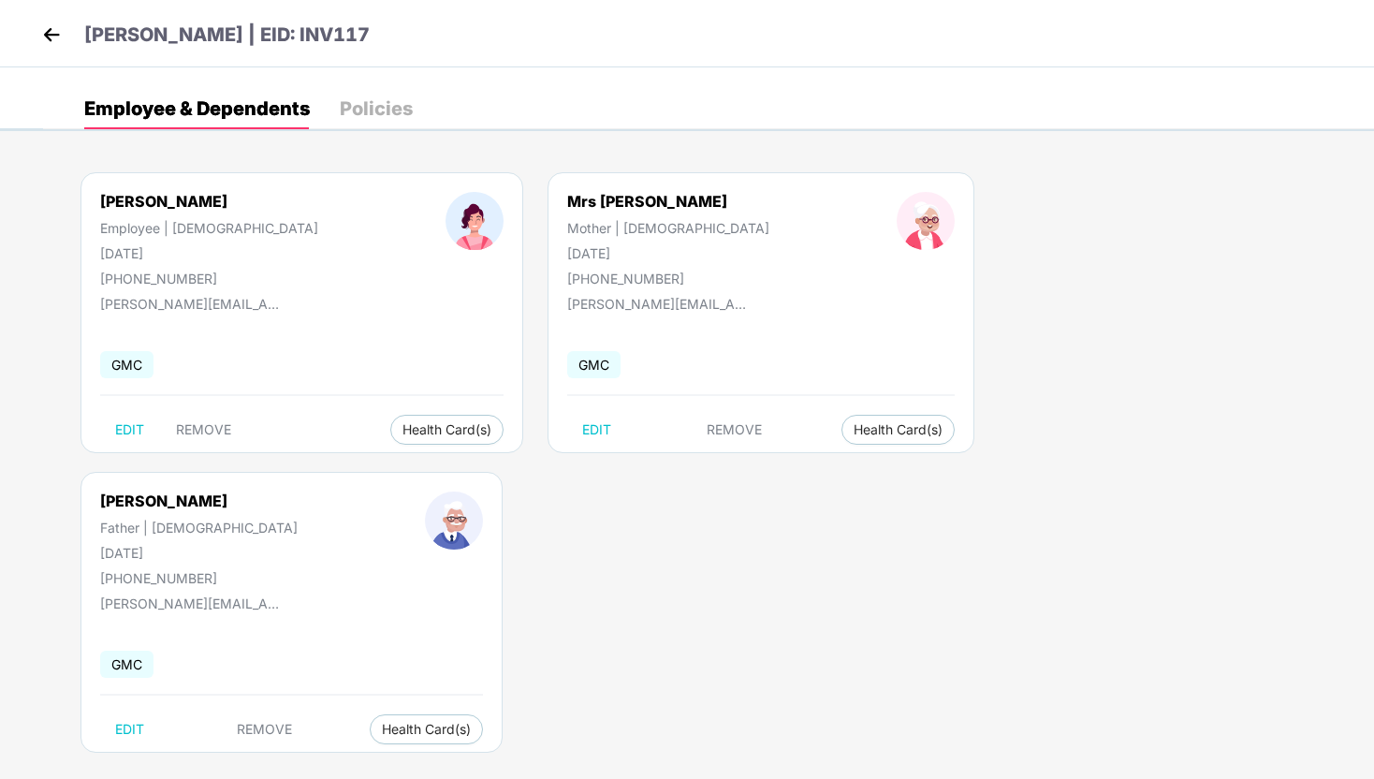
click at [45, 24] on img at bounding box center [51, 35] width 28 height 28
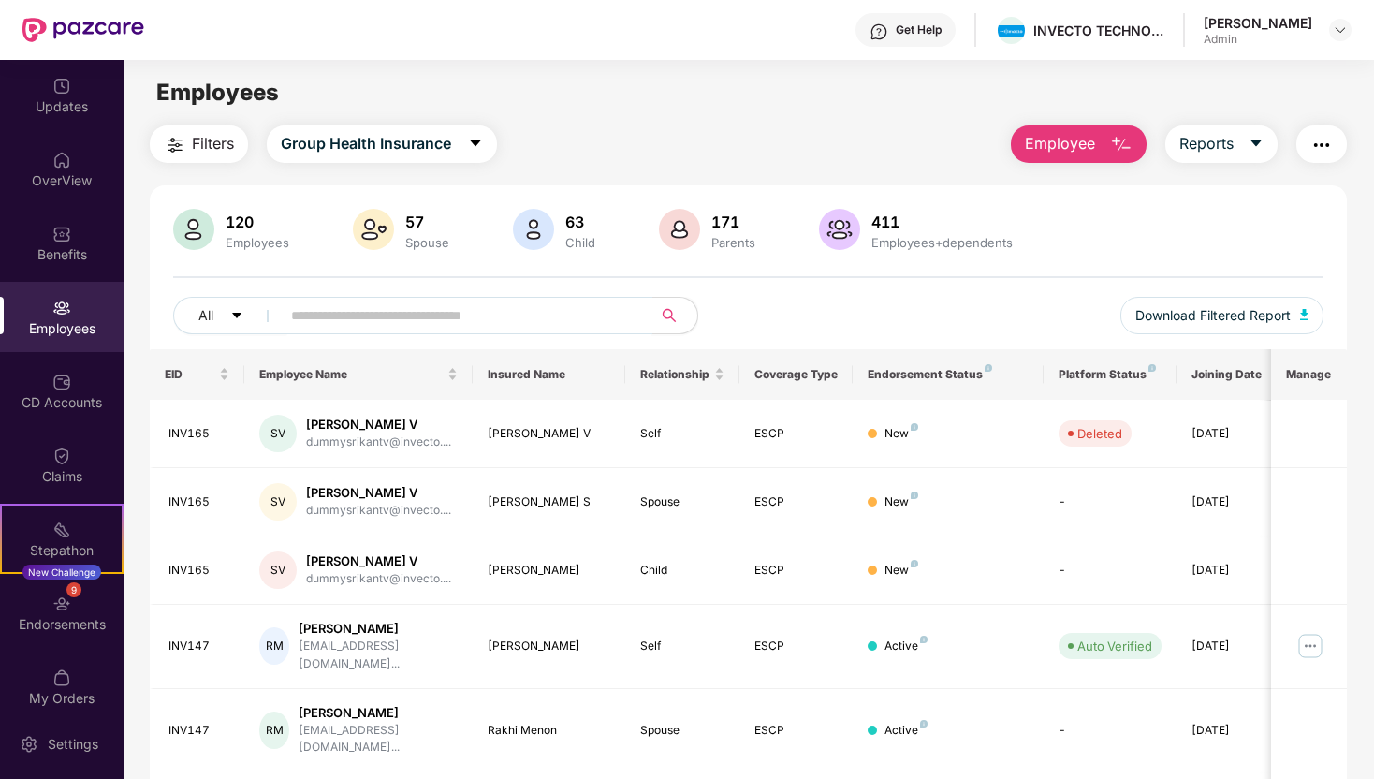
click at [311, 315] on input "text" at bounding box center [459, 315] width 336 height 28
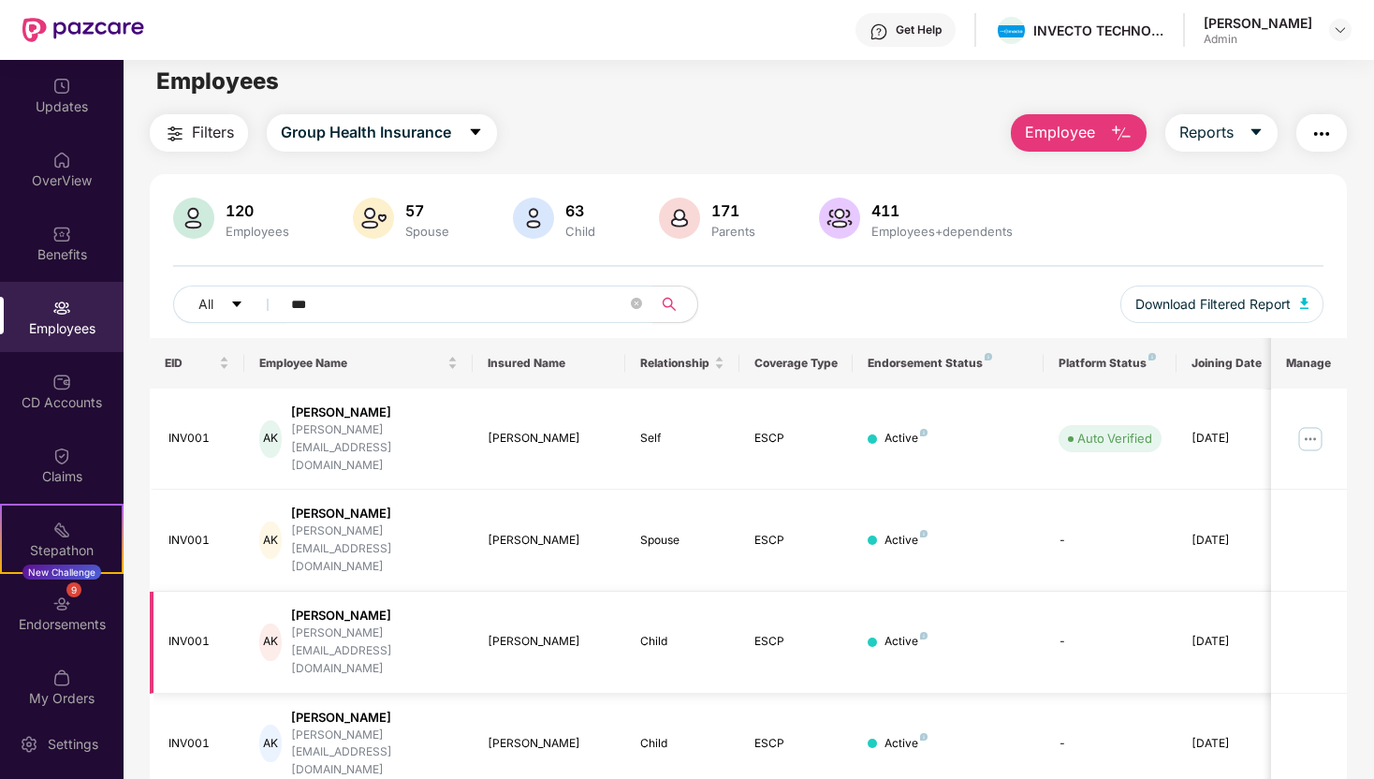
scroll to position [60, 0]
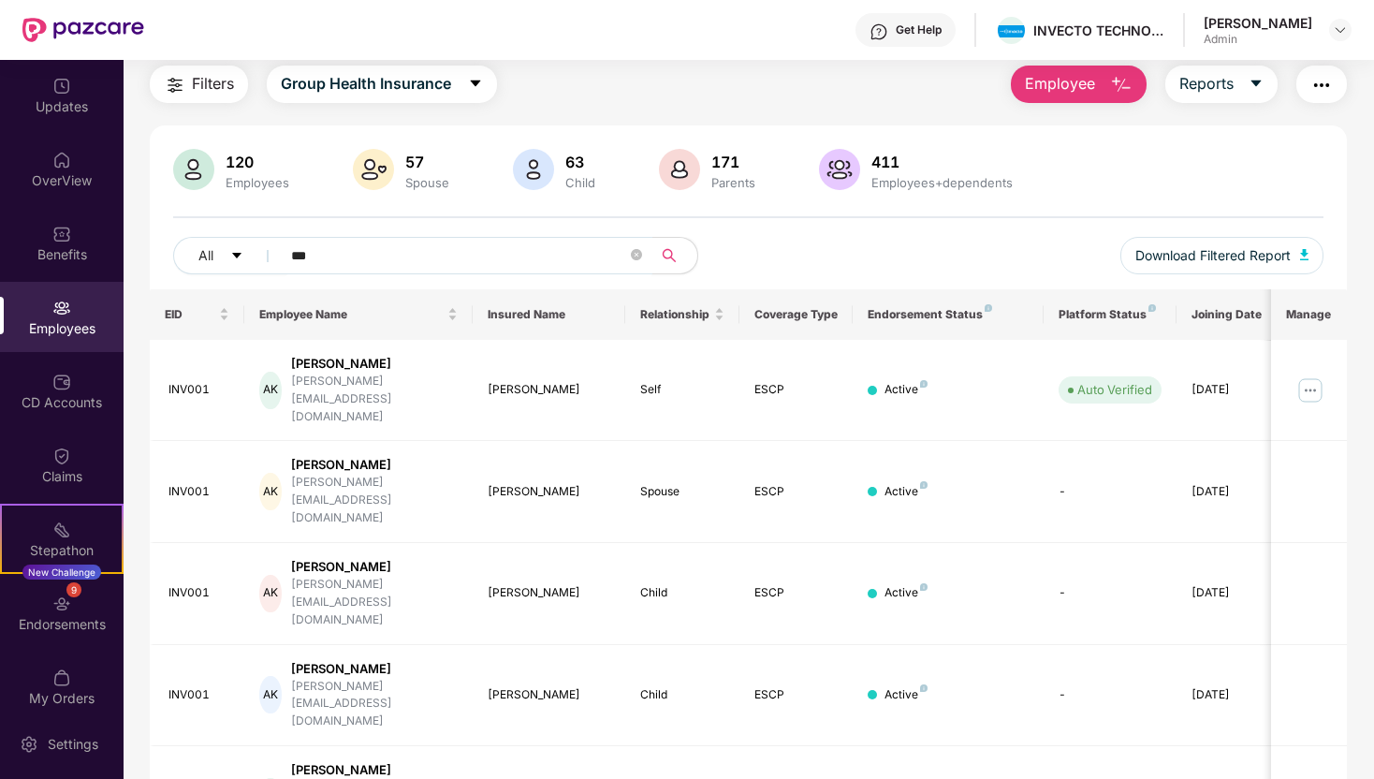
type input "***"
click at [414, 169] on div "57" at bounding box center [427, 162] width 51 height 19
click at [205, 168] on img at bounding box center [193, 169] width 41 height 41
click at [242, 265] on button "All" at bounding box center [230, 255] width 114 height 37
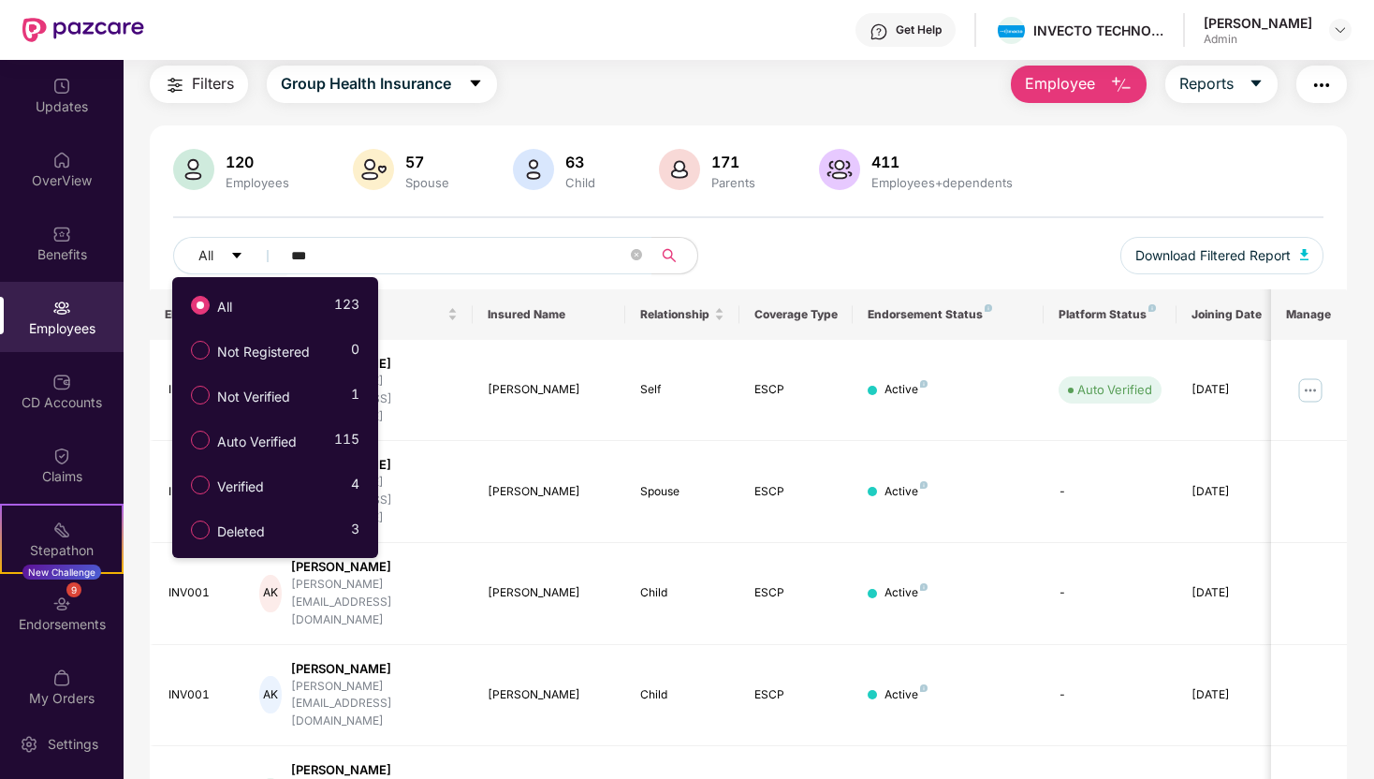
click at [586, 276] on div "All *** Download Filtered Report" at bounding box center [748, 263] width 1150 height 52
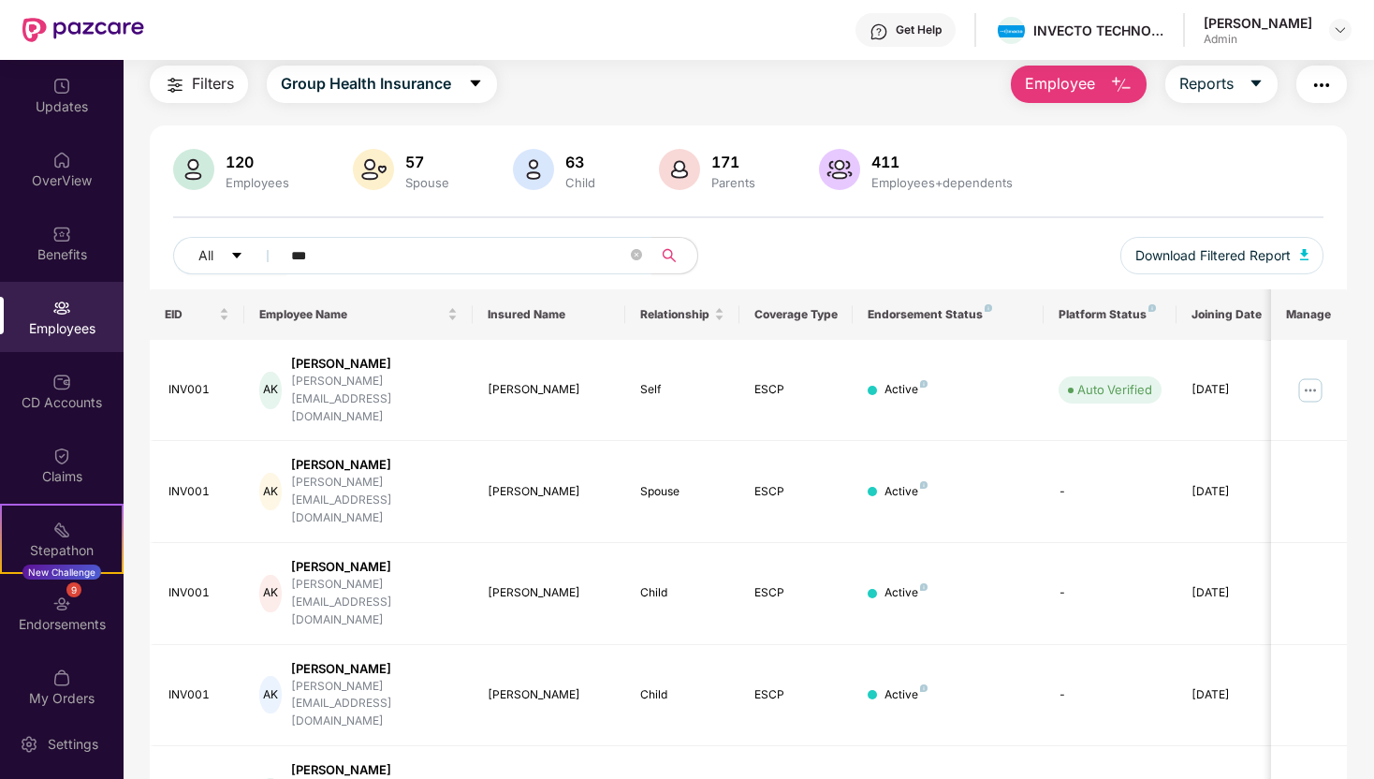
click at [739, 259] on div "All ***" at bounding box center [461, 255] width 576 height 37
click at [256, 183] on div "Employees" at bounding box center [257, 182] width 71 height 15
